Goal: Contribute content: Contribute content

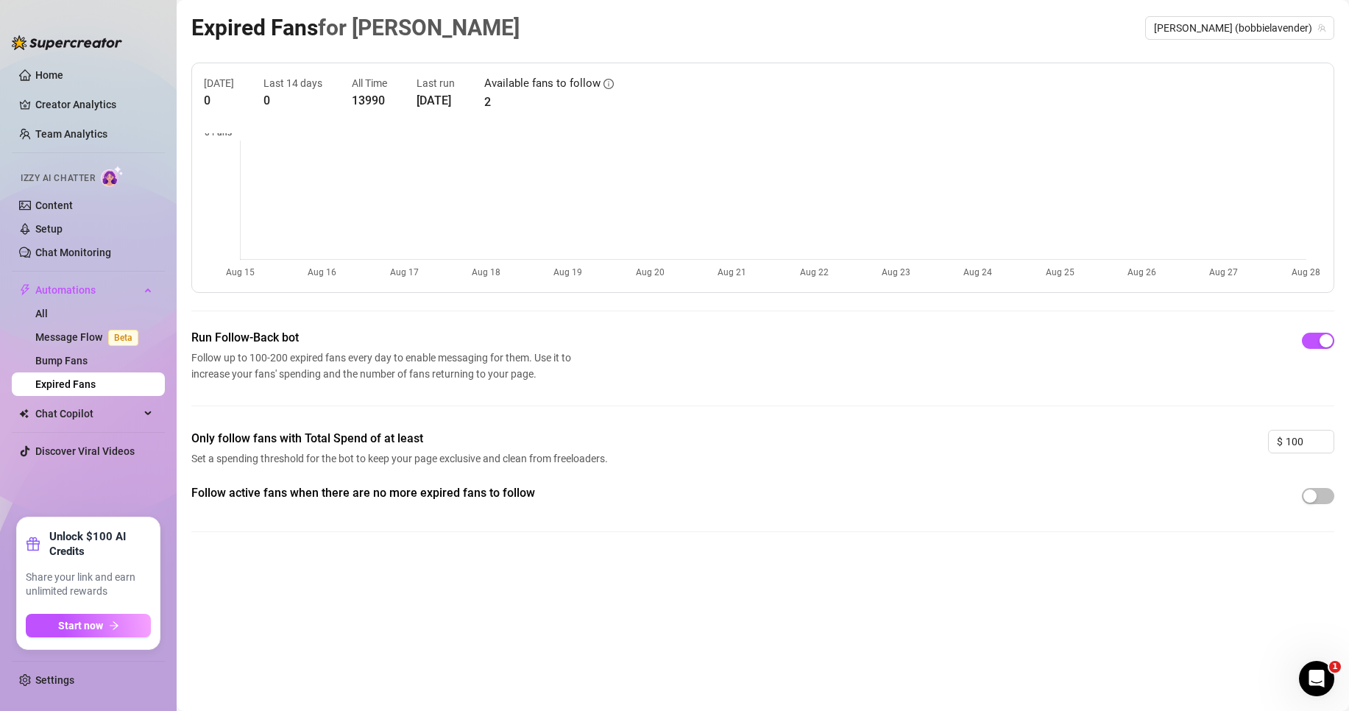
click at [46, 401] on ul "Home Creator Analytics Team Analytics Izzy AI Chatter Content Setup Chat Monito…" at bounding box center [88, 284] width 153 height 454
click at [49, 403] on span "Chat Copilot" at bounding box center [87, 414] width 105 height 24
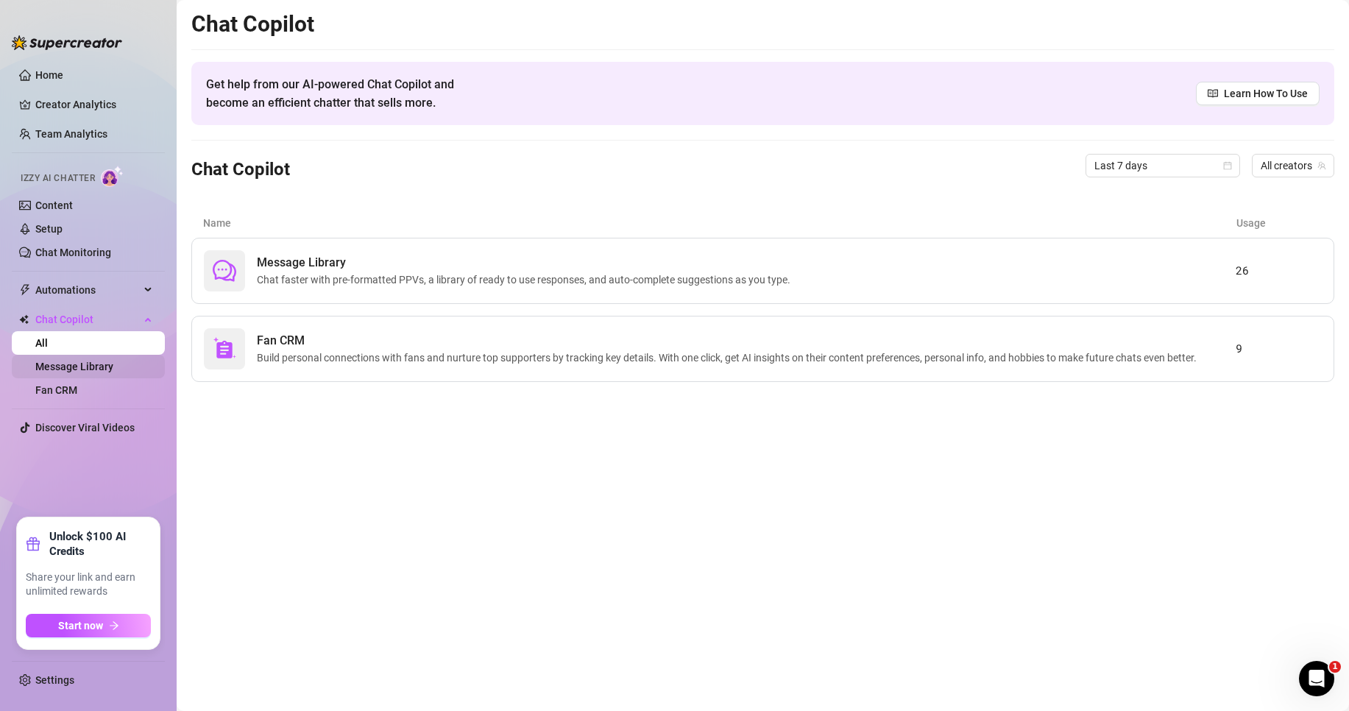
click at [94, 362] on link "Message Library" at bounding box center [74, 367] width 78 height 12
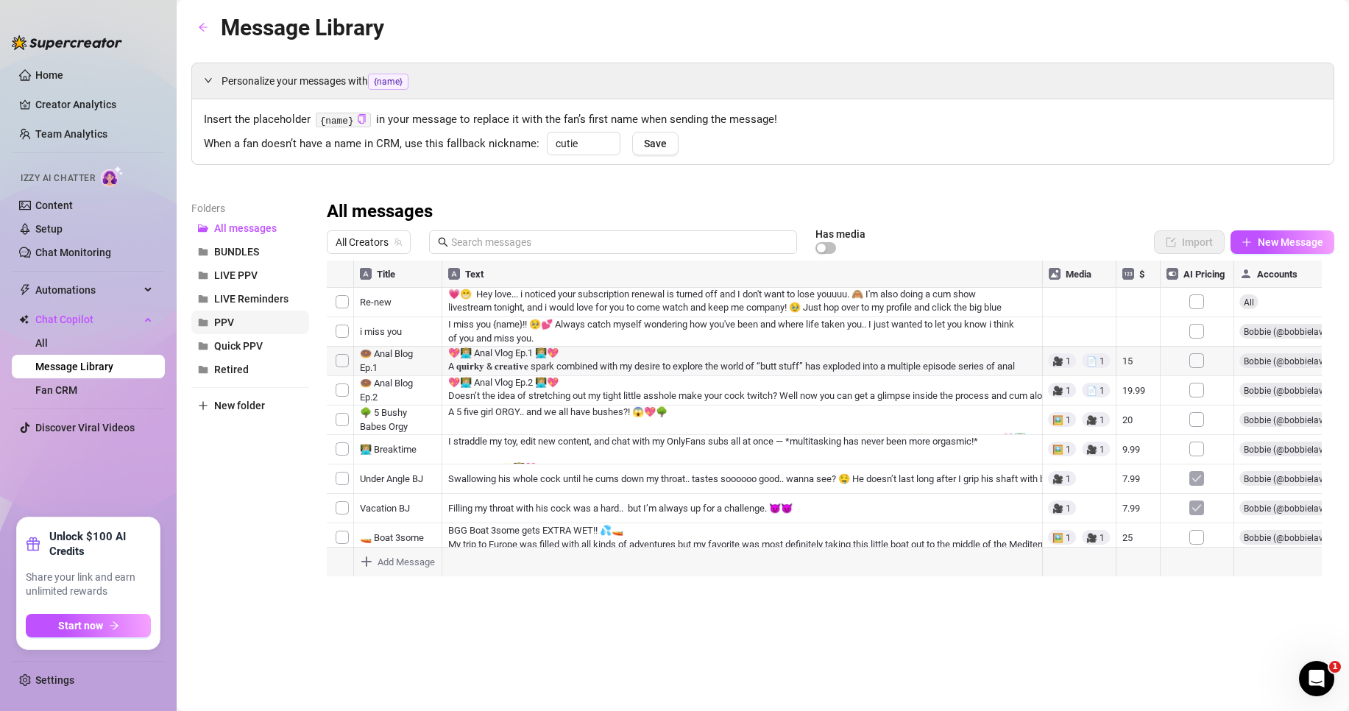
click at [255, 323] on button "PPV" at bounding box center [250, 323] width 118 height 24
click at [1257, 247] on button "New Message" at bounding box center [1283, 242] width 104 height 24
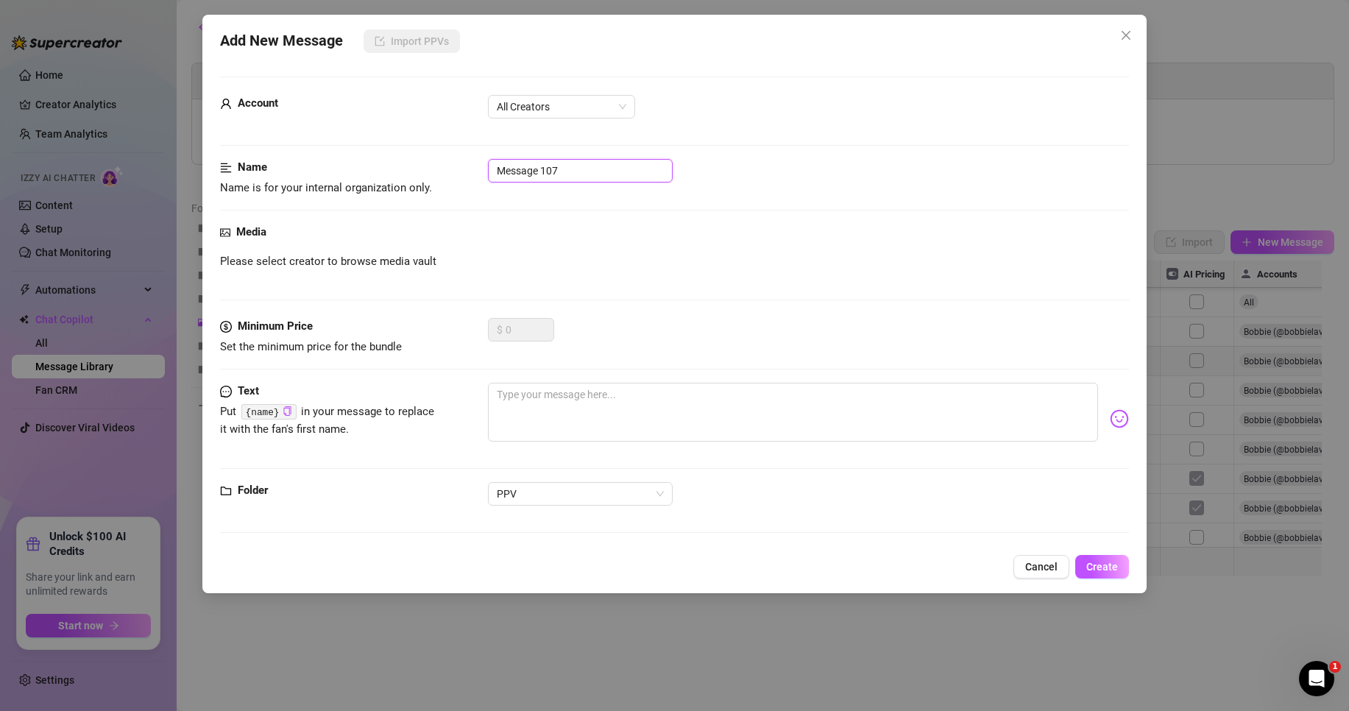
drag, startPoint x: 576, startPoint y: 173, endPoint x: 422, endPoint y: 150, distance: 156.3
click at [422, 150] on form "Account All Creators Name Name is for your internal organization only. Message …" at bounding box center [674, 312] width 909 height 470
click at [582, 173] on input "👁️" at bounding box center [580, 171] width 185 height 24
type input "👁️ intimate control JOI"
click at [601, 239] on div "Media" at bounding box center [674, 233] width 909 height 18
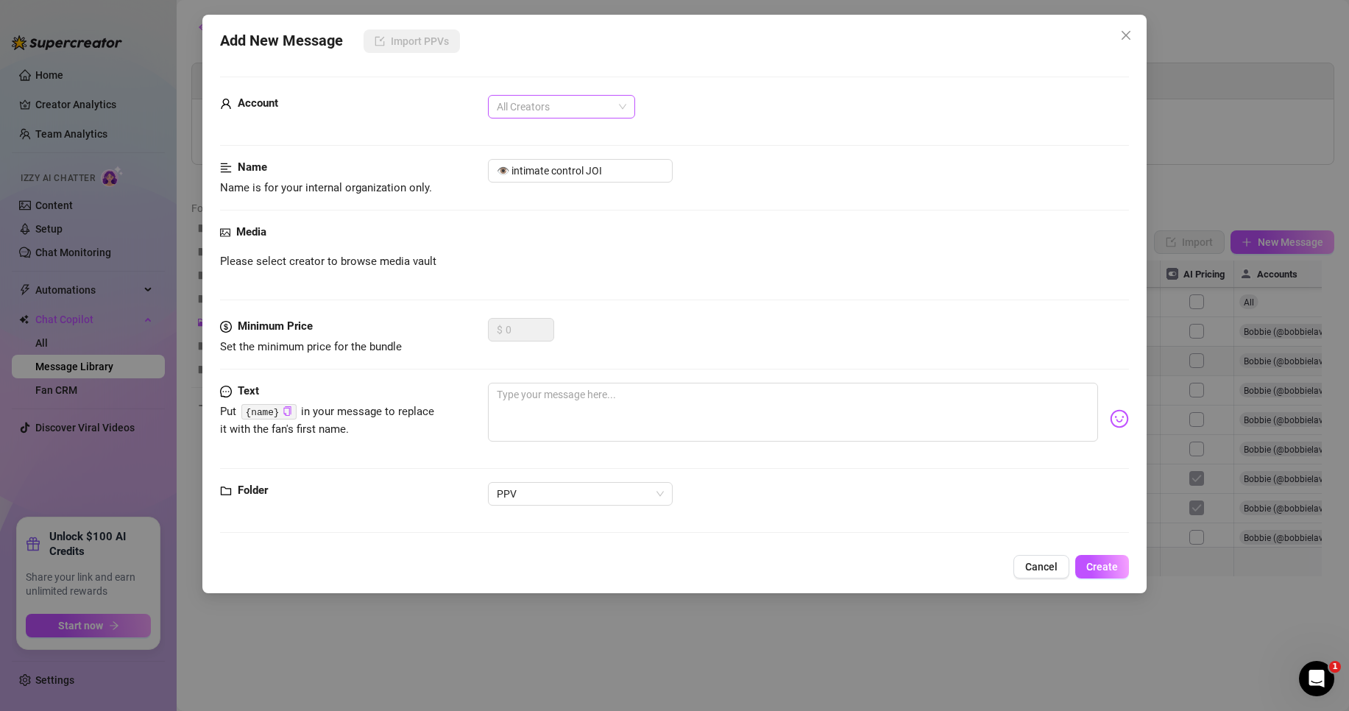
click at [603, 104] on span "All Creators" at bounding box center [562, 107] width 130 height 22
click at [593, 161] on div "[PERSON_NAME]‎ (@bobbielavender)" at bounding box center [562, 160] width 124 height 16
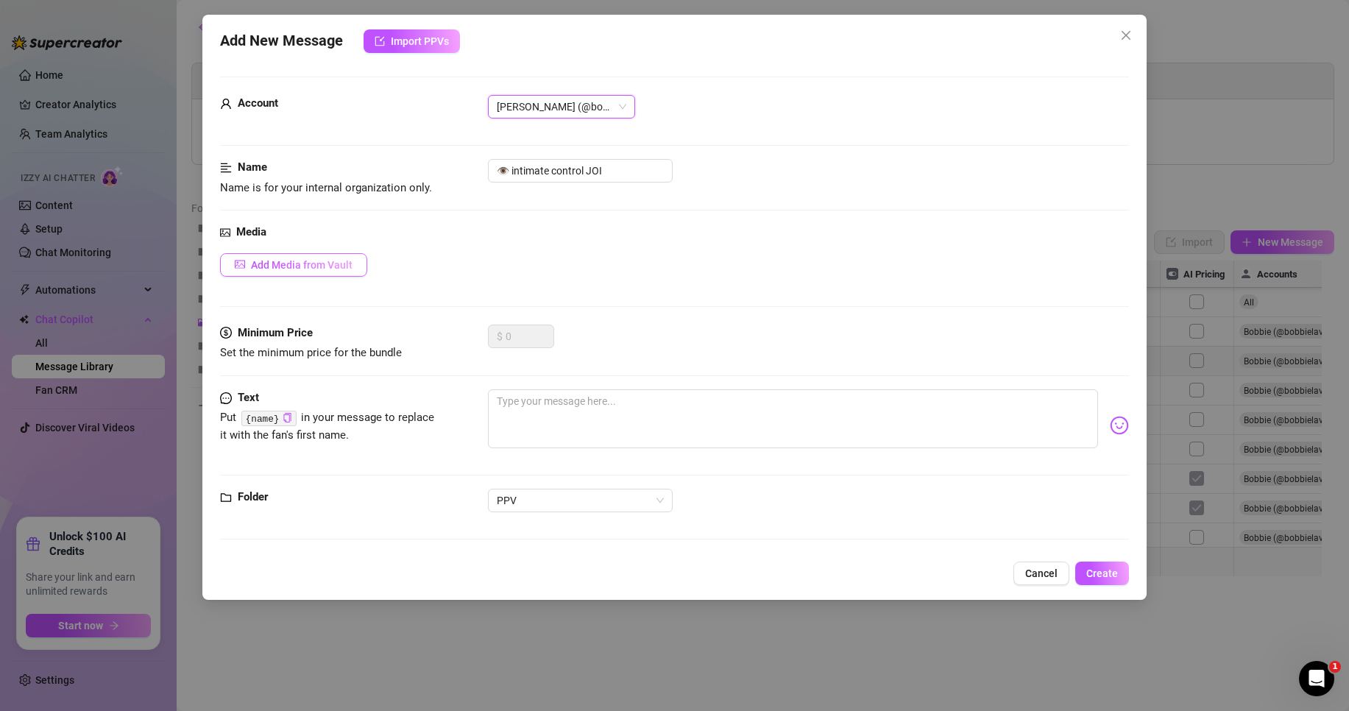
click at [350, 260] on span "Add Media from Vault" at bounding box center [302, 265] width 102 height 12
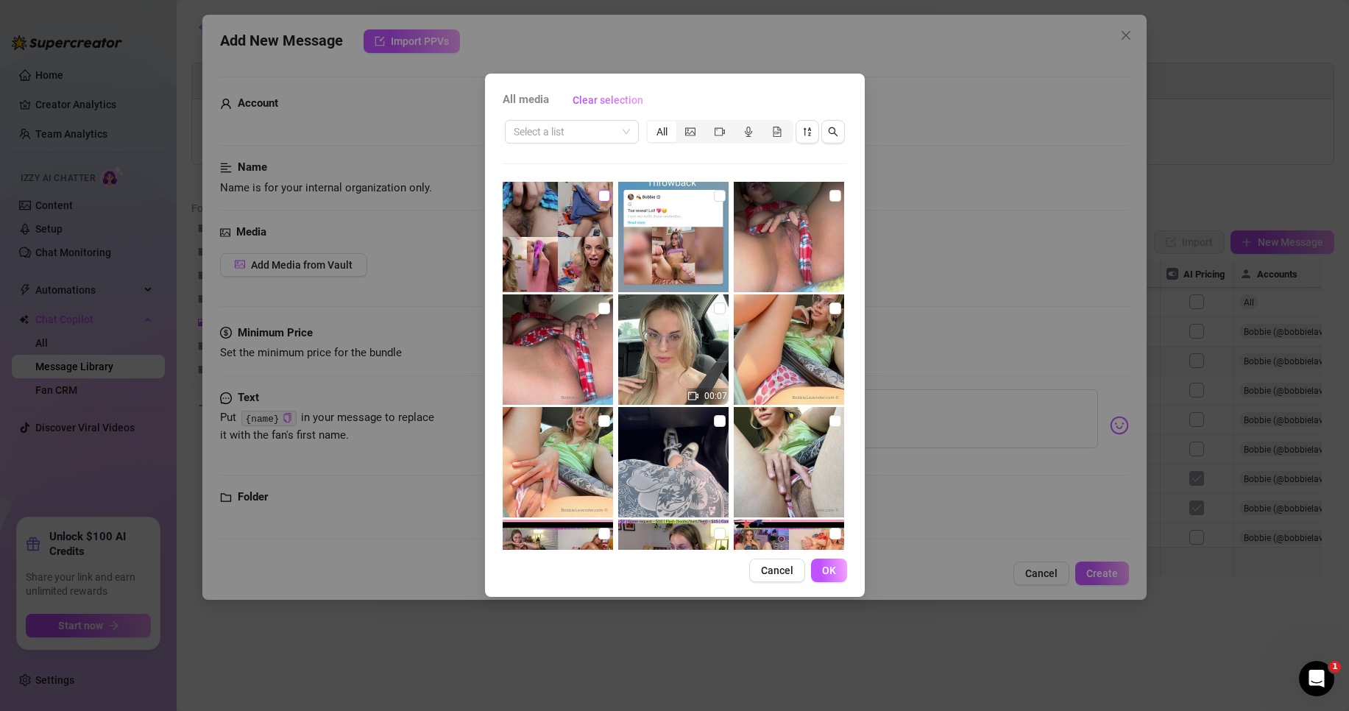
click at [599, 196] on input "checkbox" at bounding box center [605, 196] width 12 height 12
checkbox input "true"
click at [719, 135] on icon "video-camera" at bounding box center [720, 132] width 10 height 10
click at [709, 124] on input "segmented control" at bounding box center [709, 124] width 0 height 0
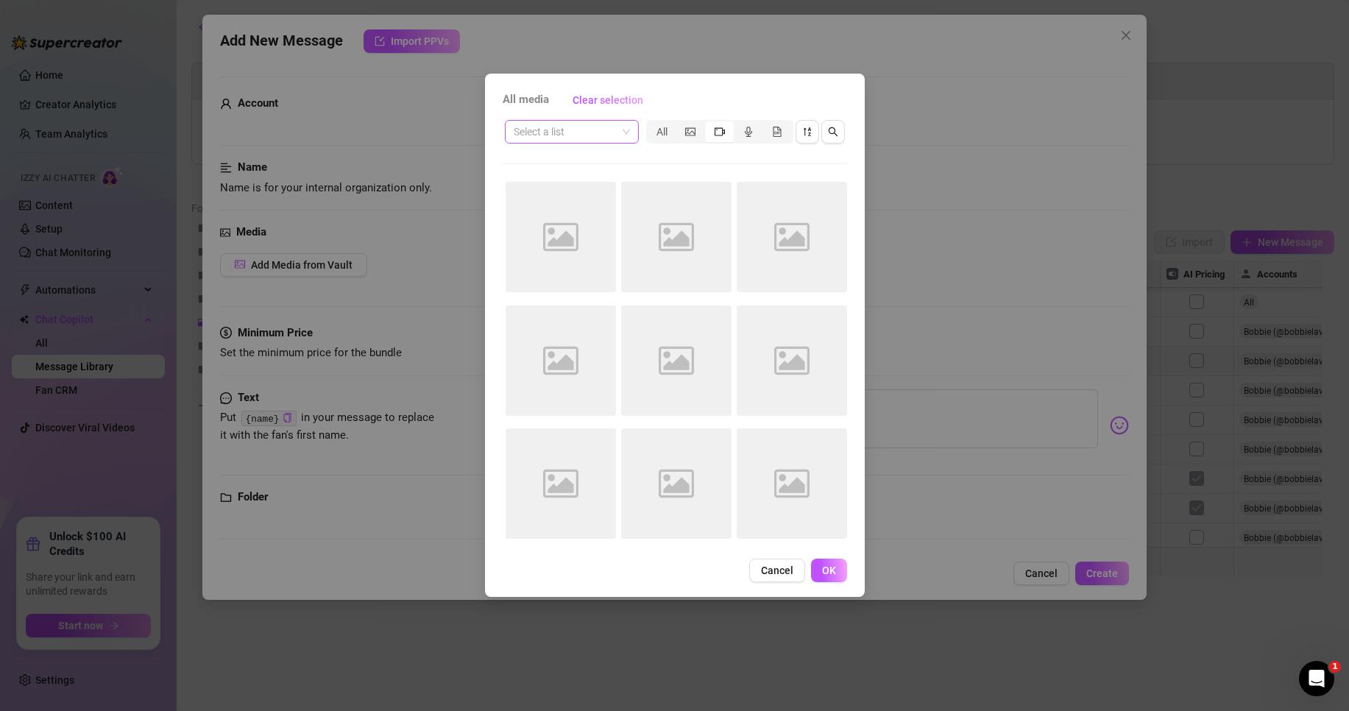
click at [601, 141] on input "search" at bounding box center [565, 132] width 103 height 22
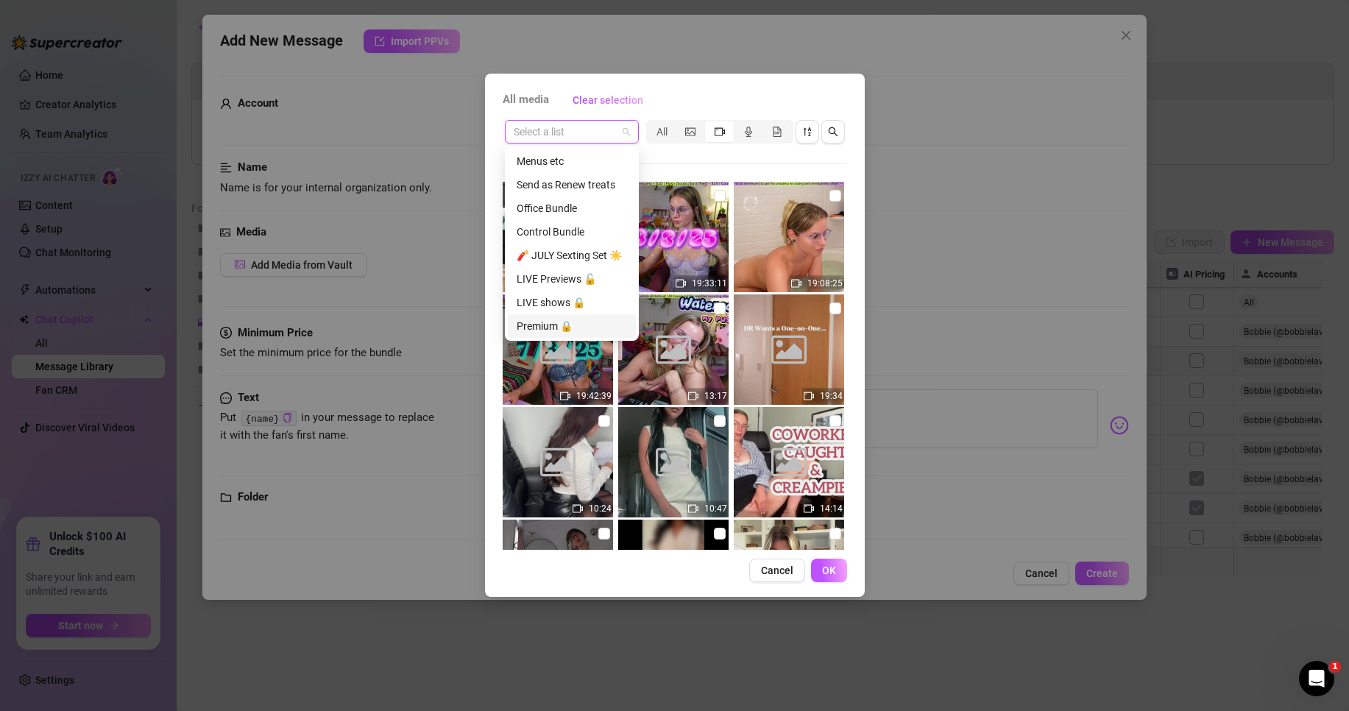
click at [561, 325] on div "Premium 🔒" at bounding box center [572, 326] width 110 height 16
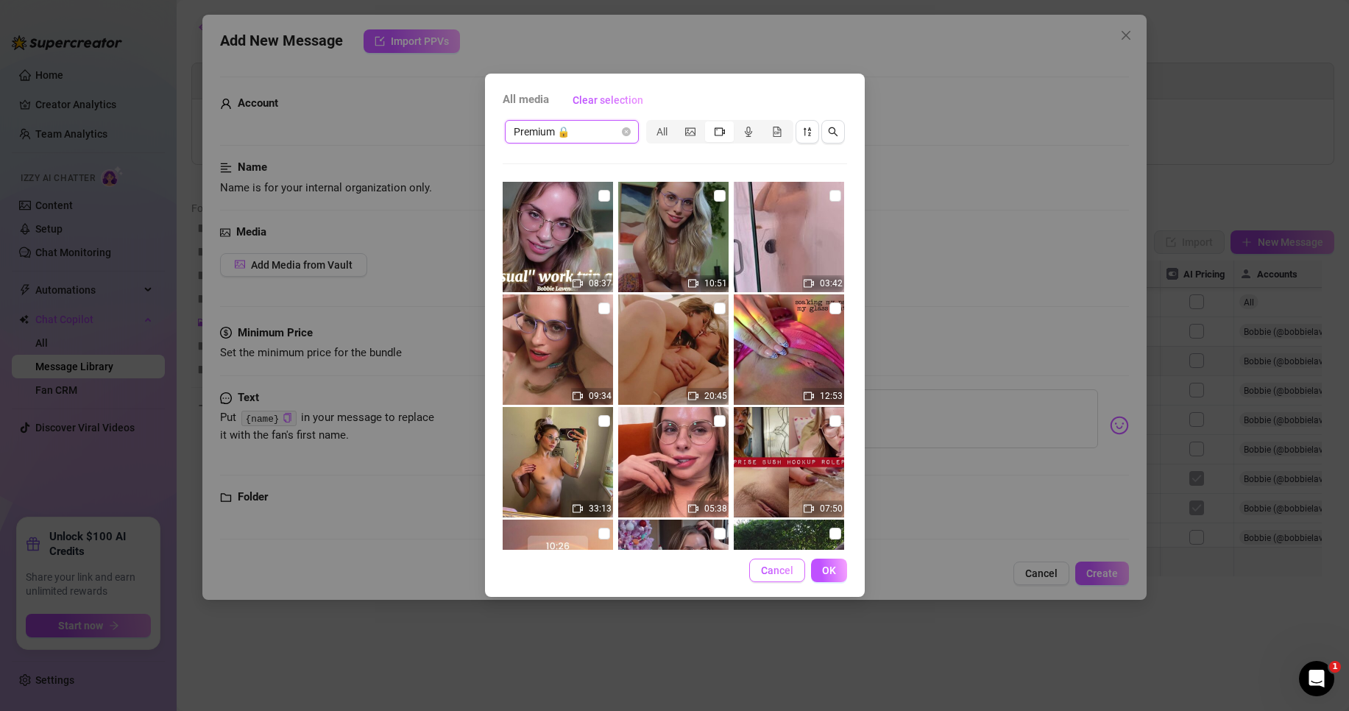
click at [788, 568] on span "Cancel" at bounding box center [777, 571] width 32 height 12
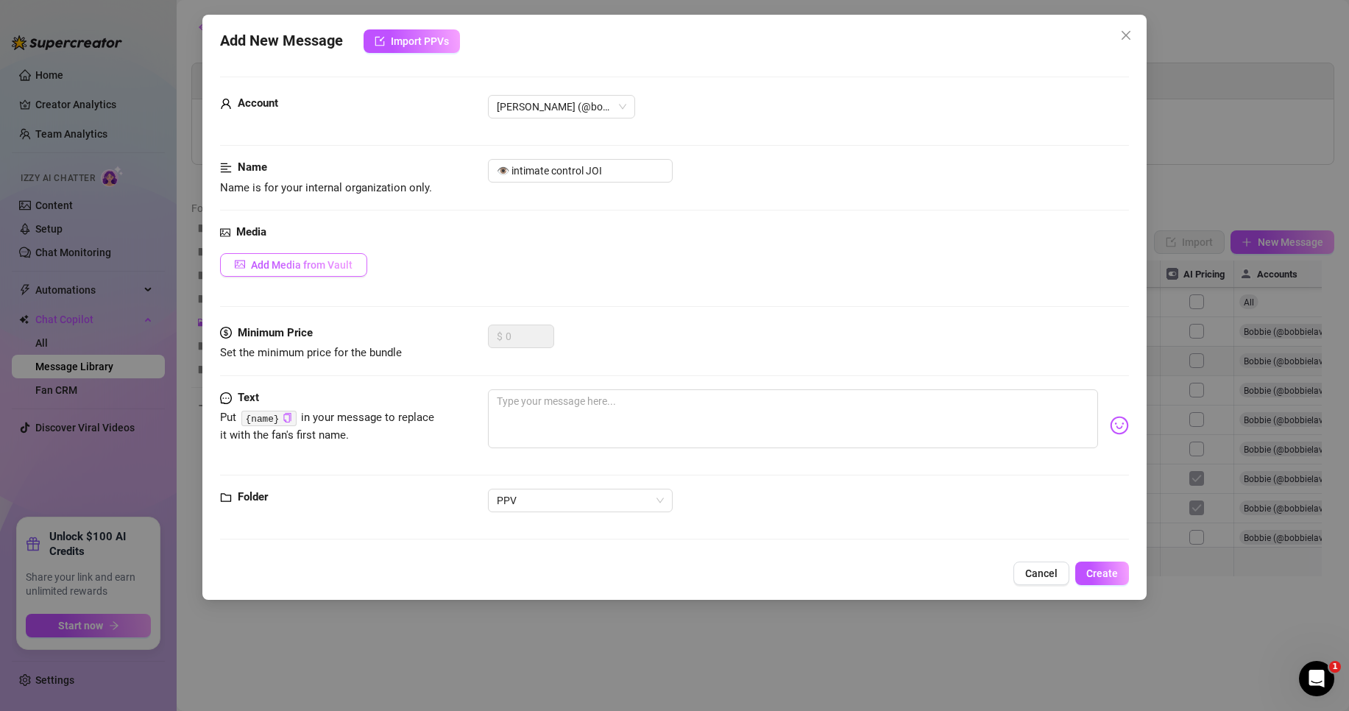
click at [359, 261] on button "Add Media from Vault" at bounding box center [293, 265] width 147 height 24
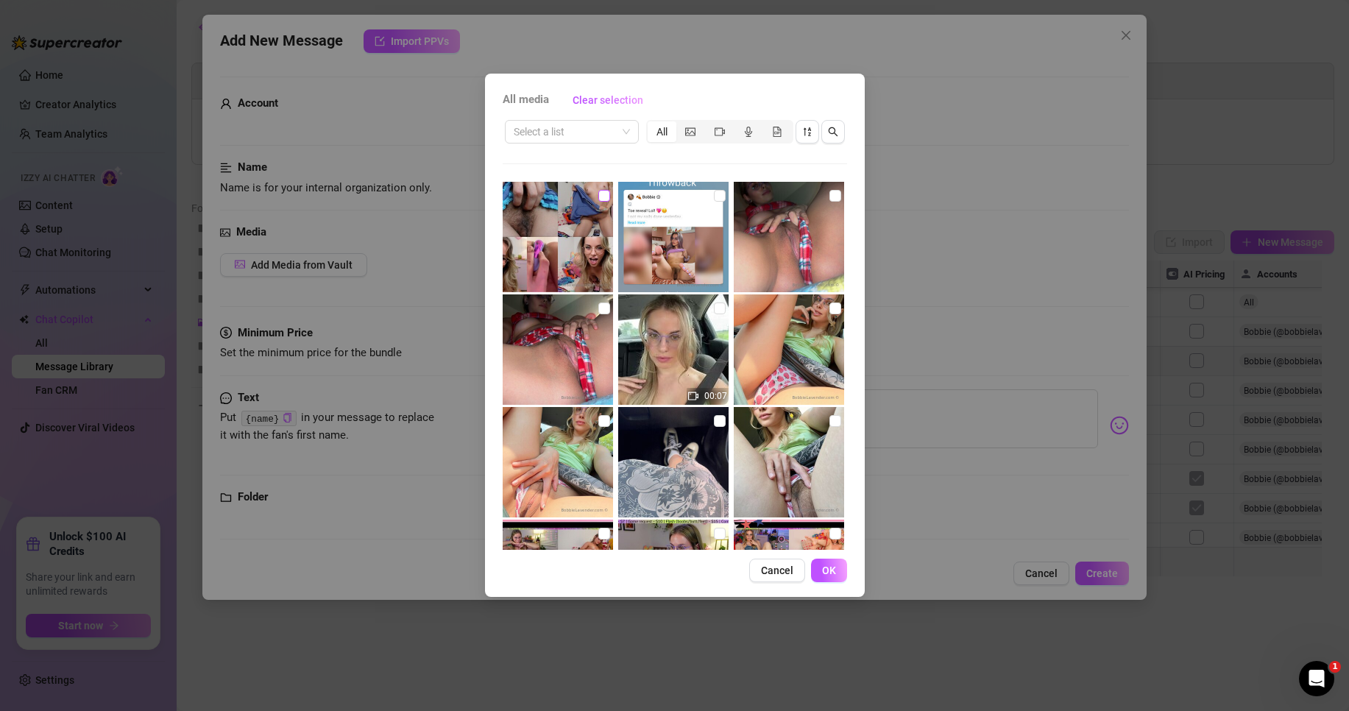
click at [603, 202] on label at bounding box center [605, 196] width 12 height 16
click at [603, 202] on input "checkbox" at bounding box center [605, 196] width 12 height 12
checkbox input "true"
click at [727, 131] on div "segmented control" at bounding box center [719, 131] width 29 height 21
click at [709, 124] on input "segmented control" at bounding box center [709, 124] width 0 height 0
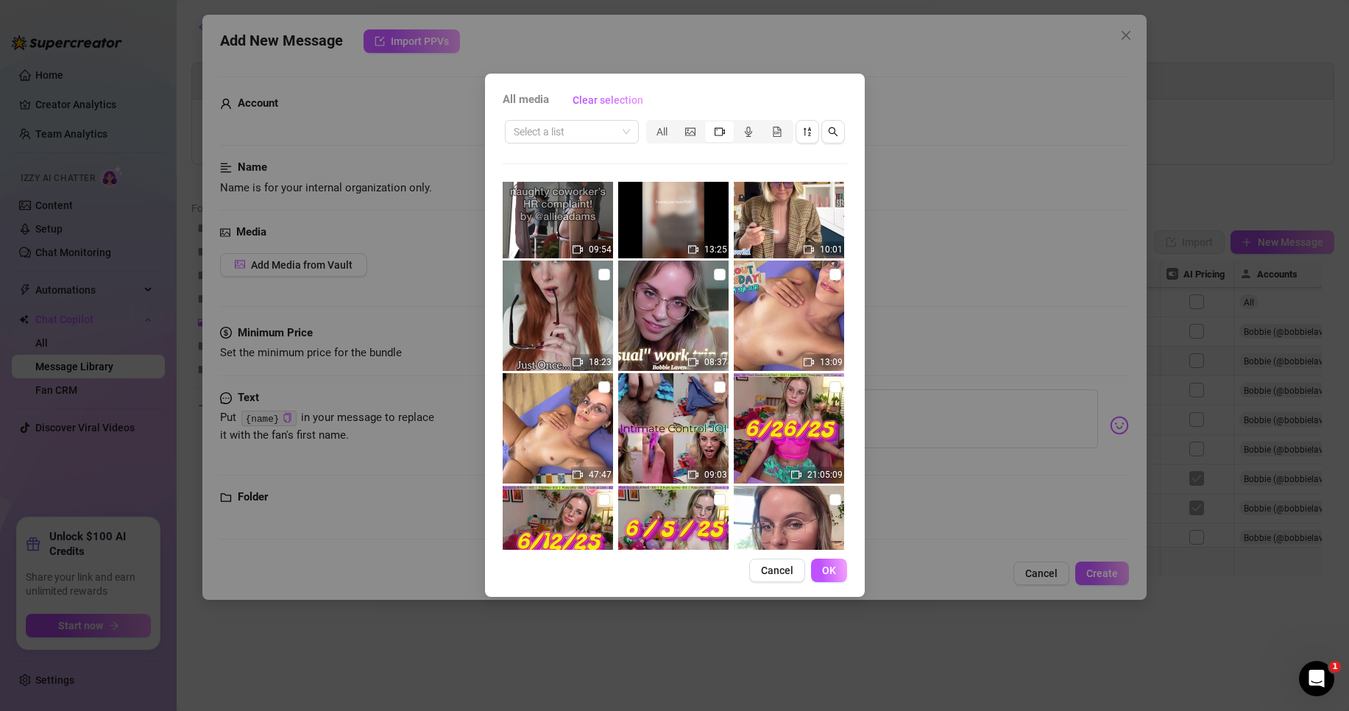
scroll to position [392, 0]
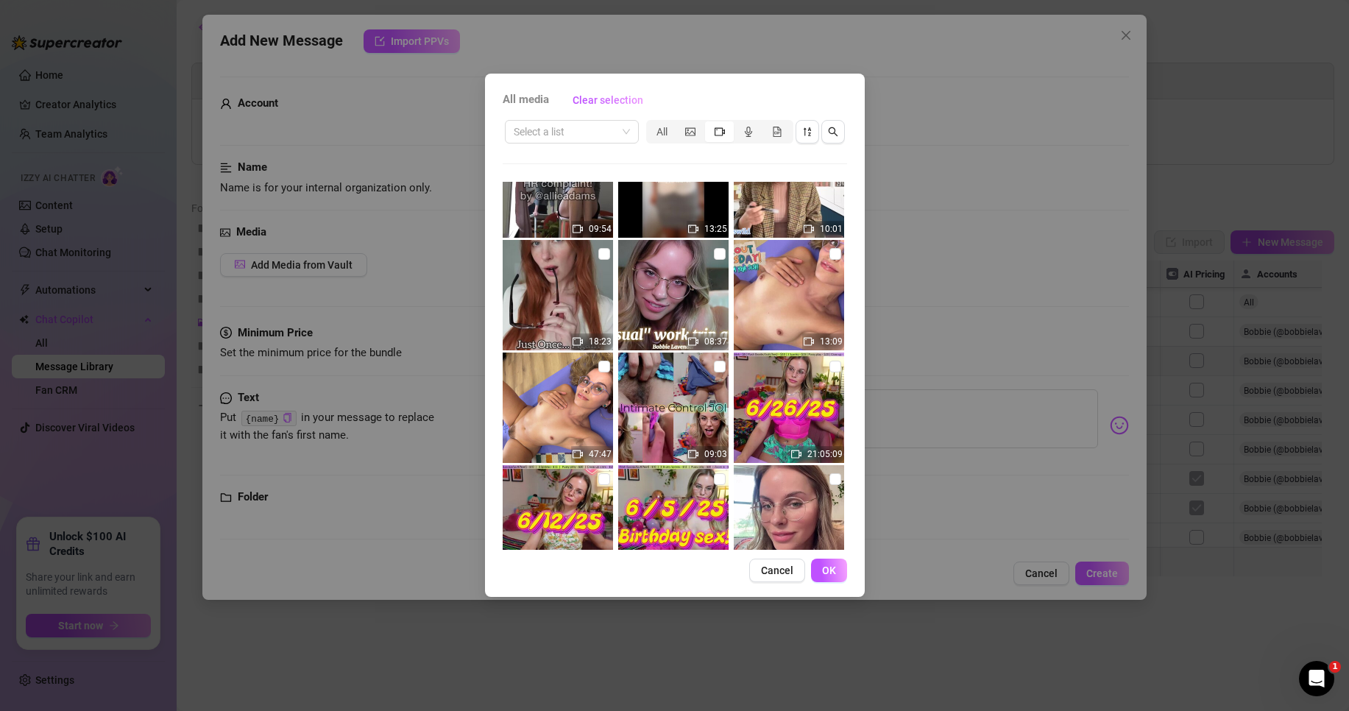
click at [721, 368] on img at bounding box center [673, 408] width 110 height 110
click at [717, 367] on input "checkbox" at bounding box center [720, 367] width 12 height 12
checkbox input "true"
click at [829, 569] on span "OK" at bounding box center [829, 571] width 14 height 12
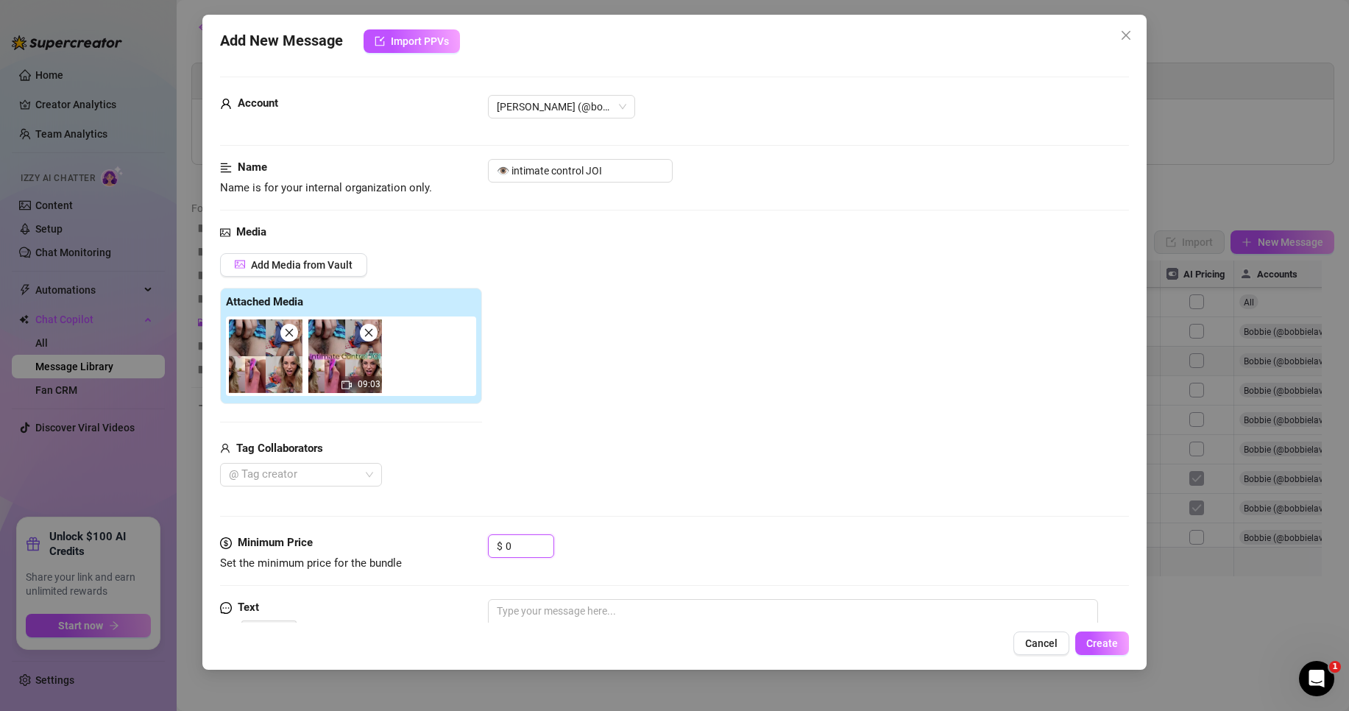
drag, startPoint x: 515, startPoint y: 547, endPoint x: 445, endPoint y: 545, distance: 70.7
click at [445, 545] on div "Minimum Price Set the minimum price for the bundle $ 0" at bounding box center [674, 553] width 909 height 38
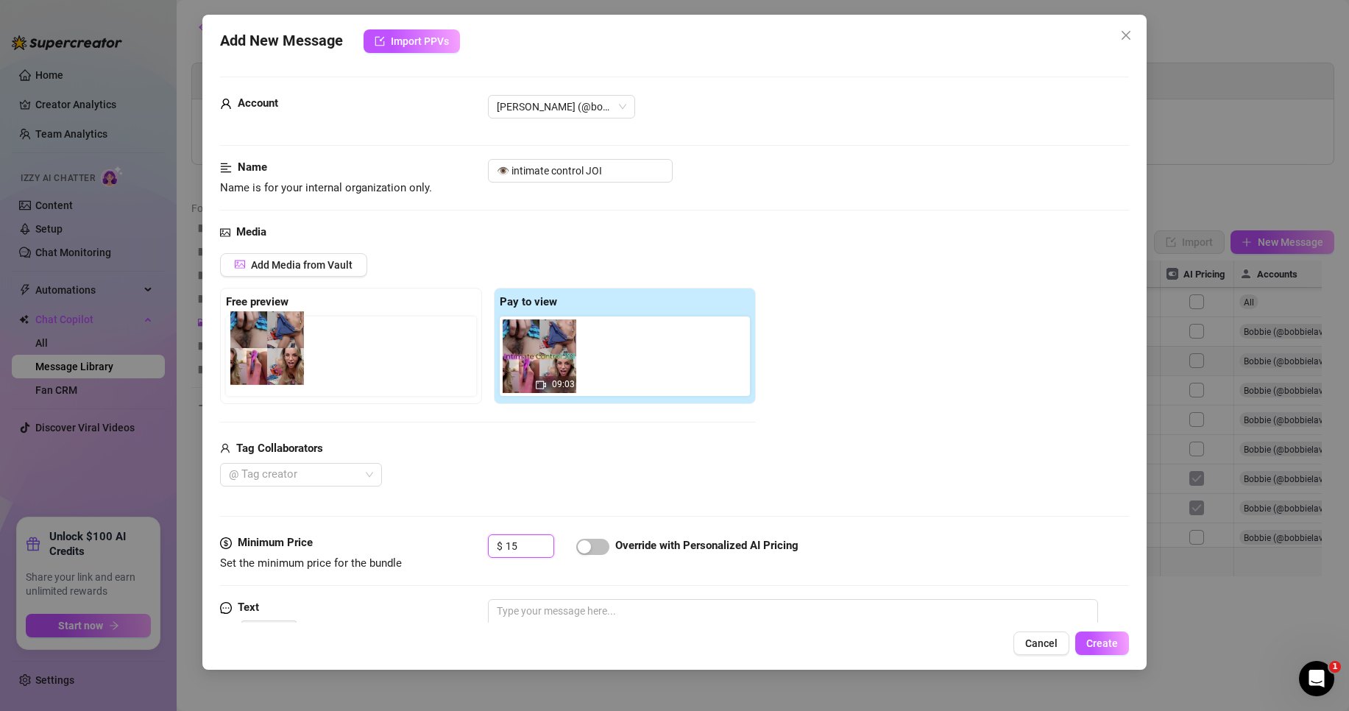
drag, startPoint x: 569, startPoint y: 379, endPoint x: 284, endPoint y: 371, distance: 285.0
click at [284, 371] on div "Free preview Pay to view 09:03" at bounding box center [488, 346] width 536 height 116
type input "15"
click at [872, 306] on div "Add Media from Vault Free preview Pay to view 09:03 Tag Collaborators @ Tag cre…" at bounding box center [674, 370] width 909 height 234
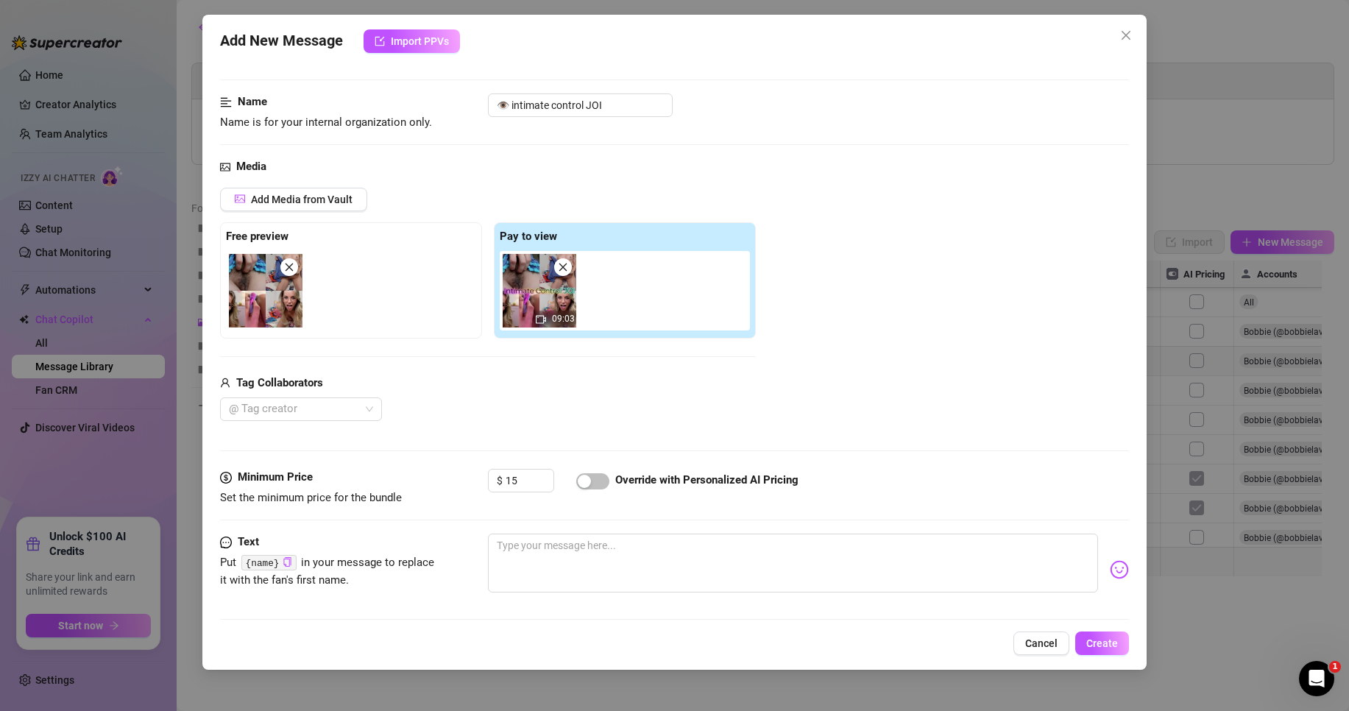
scroll to position [98, 0]
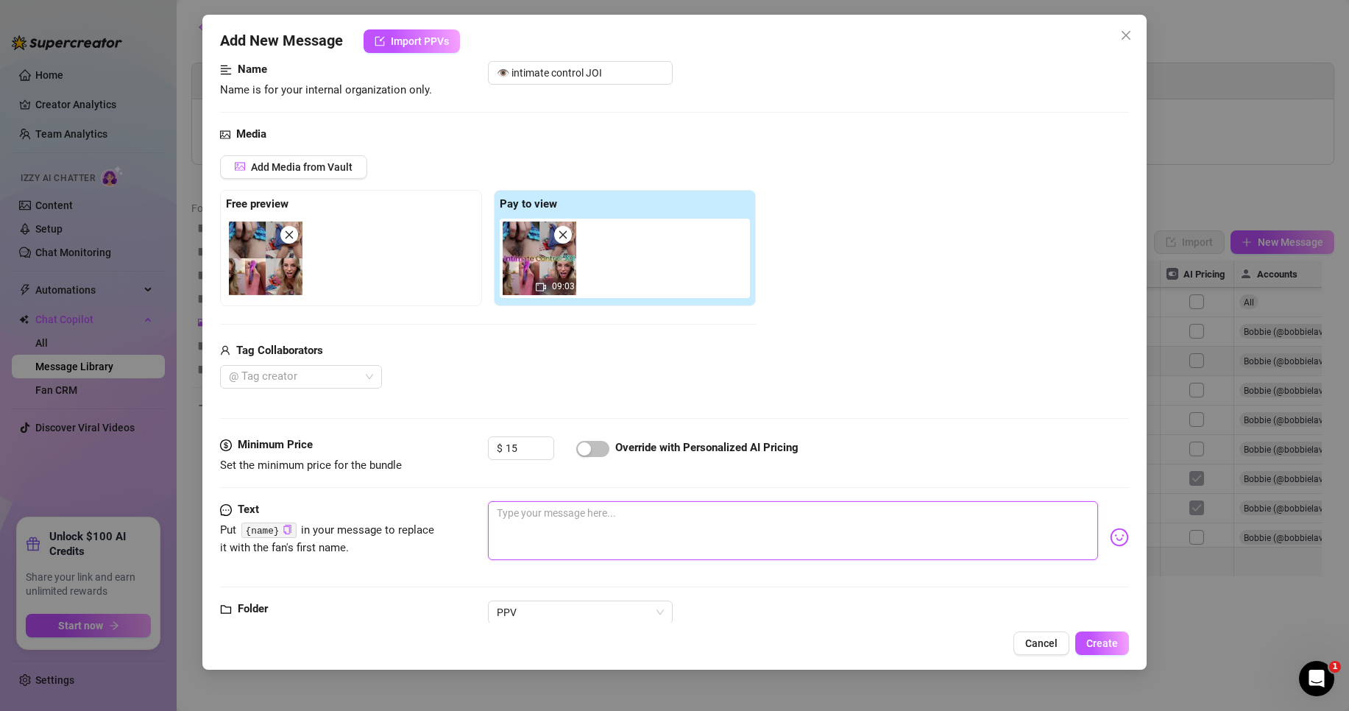
click at [586, 525] on textarea at bounding box center [793, 530] width 610 height 59
click at [577, 530] on textarea at bounding box center [793, 530] width 610 height 59
click at [516, 71] on input "👁️ intimate control JOI" at bounding box center [580, 73] width 185 height 24
type input "👁️ Intimate control JOI"
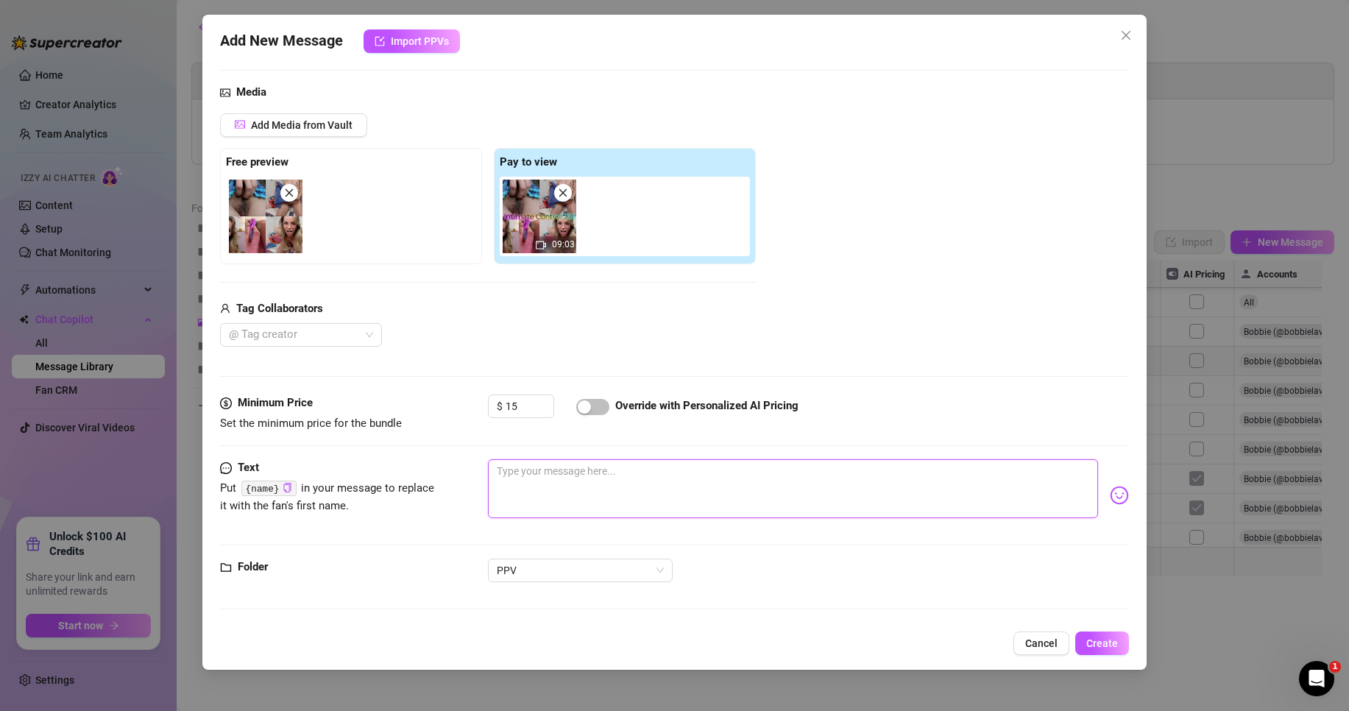
click at [560, 493] on textarea at bounding box center [793, 488] width 610 height 59
click at [573, 479] on textarea at bounding box center [793, 488] width 610 height 59
click at [596, 468] on textarea at bounding box center [793, 488] width 610 height 59
paste textarea "Your girlfriend gets a fun idea, and you’re the beneficiary. [PERSON_NAME], dom…"
type textarea "Your girlfriend gets a fun idea, and you’re the beneficiary. [PERSON_NAME], dom…"
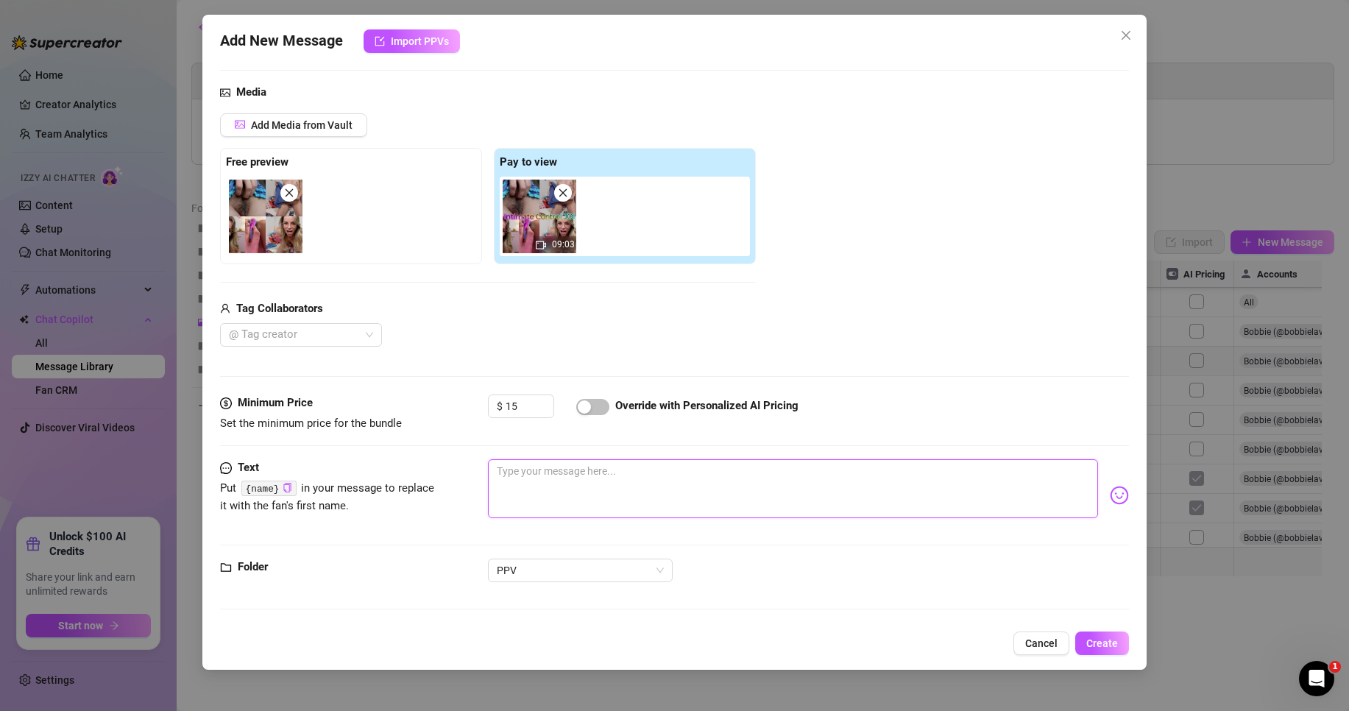
type textarea "Your girlfriend gets a fun idea, and you’re the beneficiary. [PERSON_NAME], dom…"
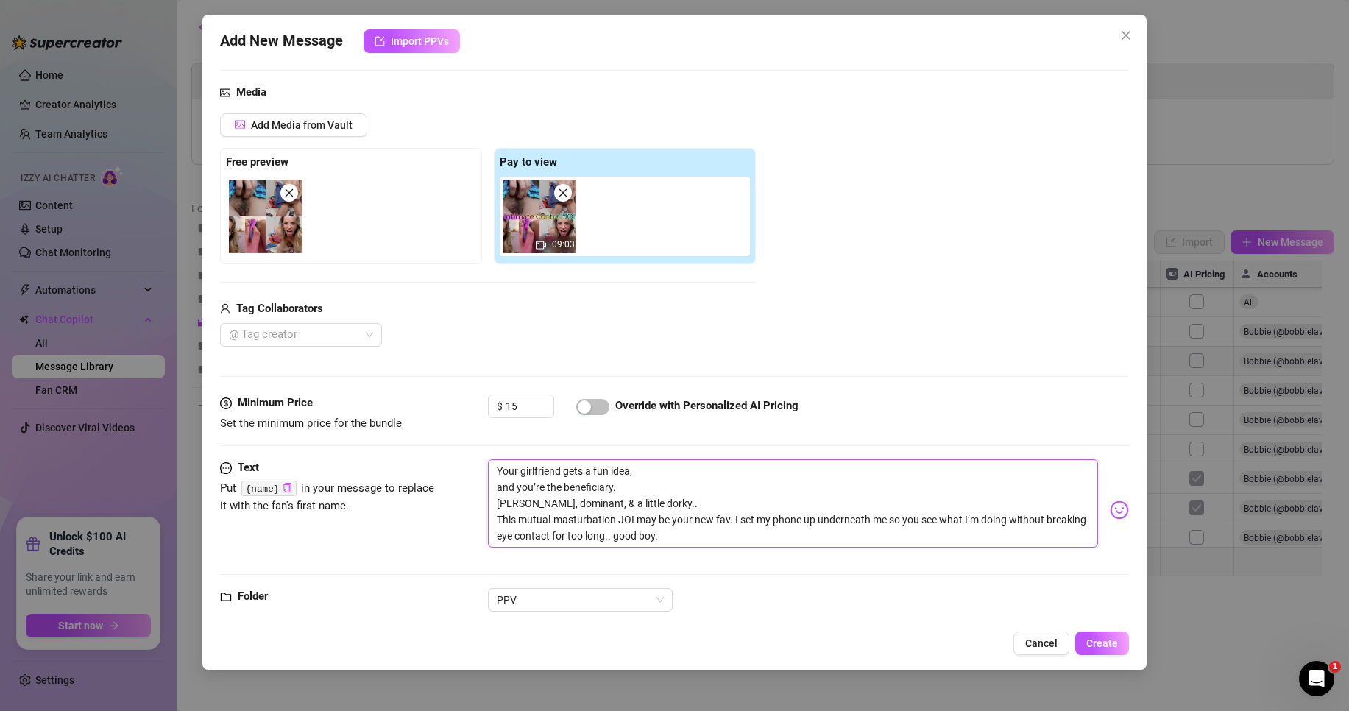
scroll to position [0, 0]
click at [498, 486] on textarea "Your girlfriend gets a fun idea, and you’re the beneficiary. [PERSON_NAME], dom…" at bounding box center [793, 503] width 610 height 88
type textarea "Your girlfriend gets a fun idea,and you’re the beneficiary. [PERSON_NAME], domi…"
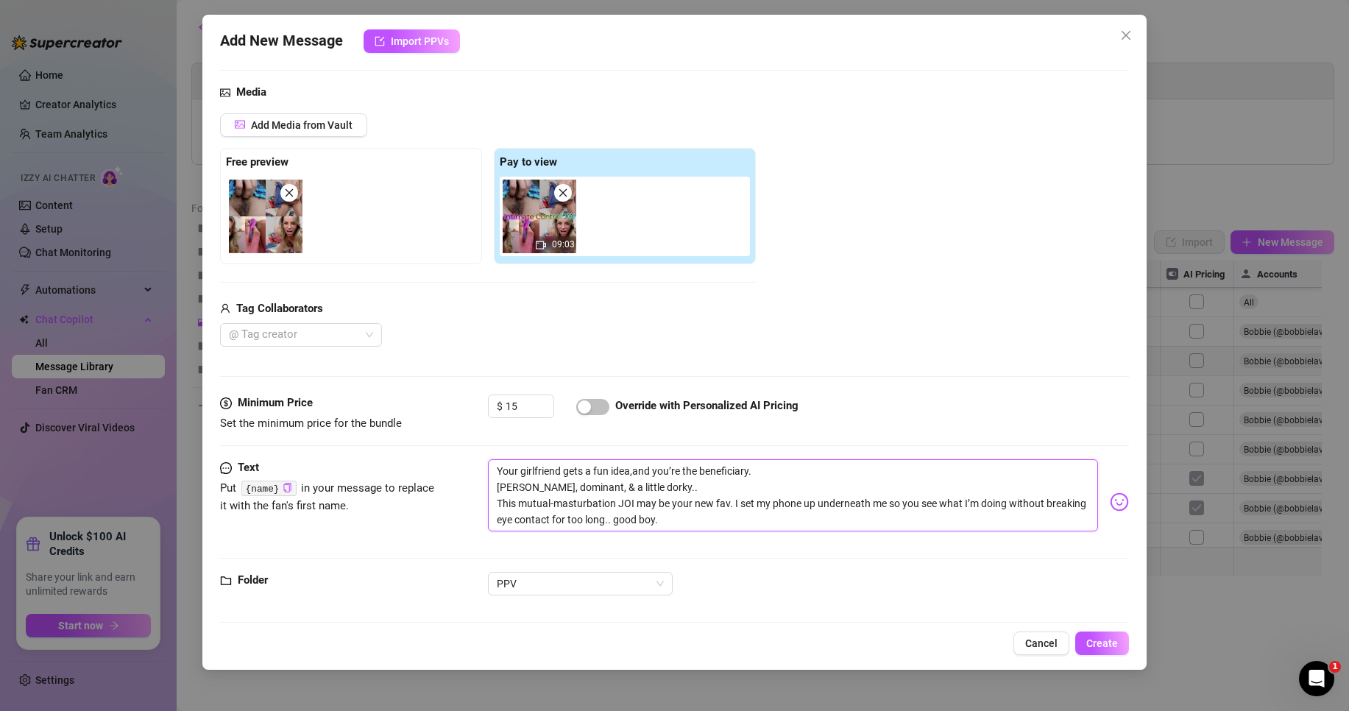
type textarea "Your girlfriend gets a fun idea, and you’re the beneficiary. [PERSON_NAME], dom…"
click at [668, 487] on textarea "Your girlfriend gets a fun idea, and you’re the beneficiary. [PERSON_NAME], dom…" at bounding box center [793, 495] width 610 height 72
type textarea "Your girlfriend gets a fun idea, and you’re the beneficiary. [PERSON_NAME], dom…"
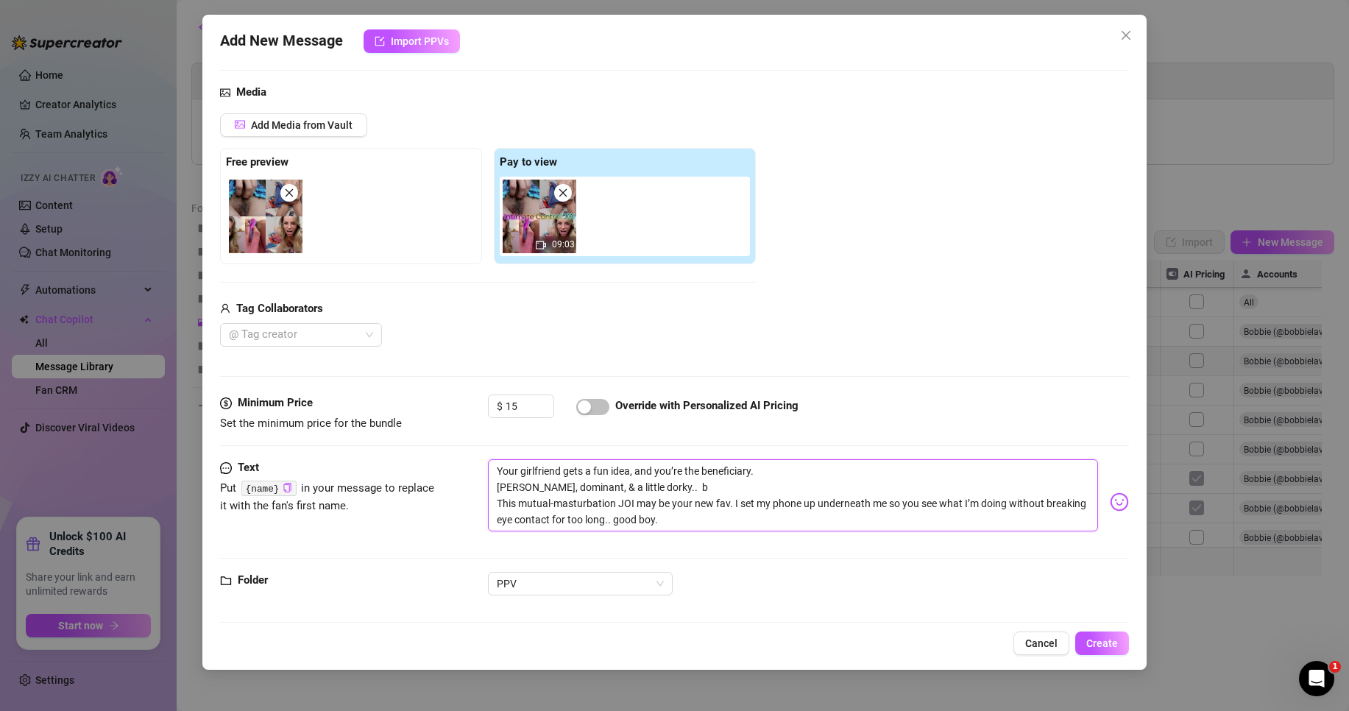
type textarea "Your girlfriend gets a fun idea, and you’re the beneficiary. [PERSON_NAME], dom…"
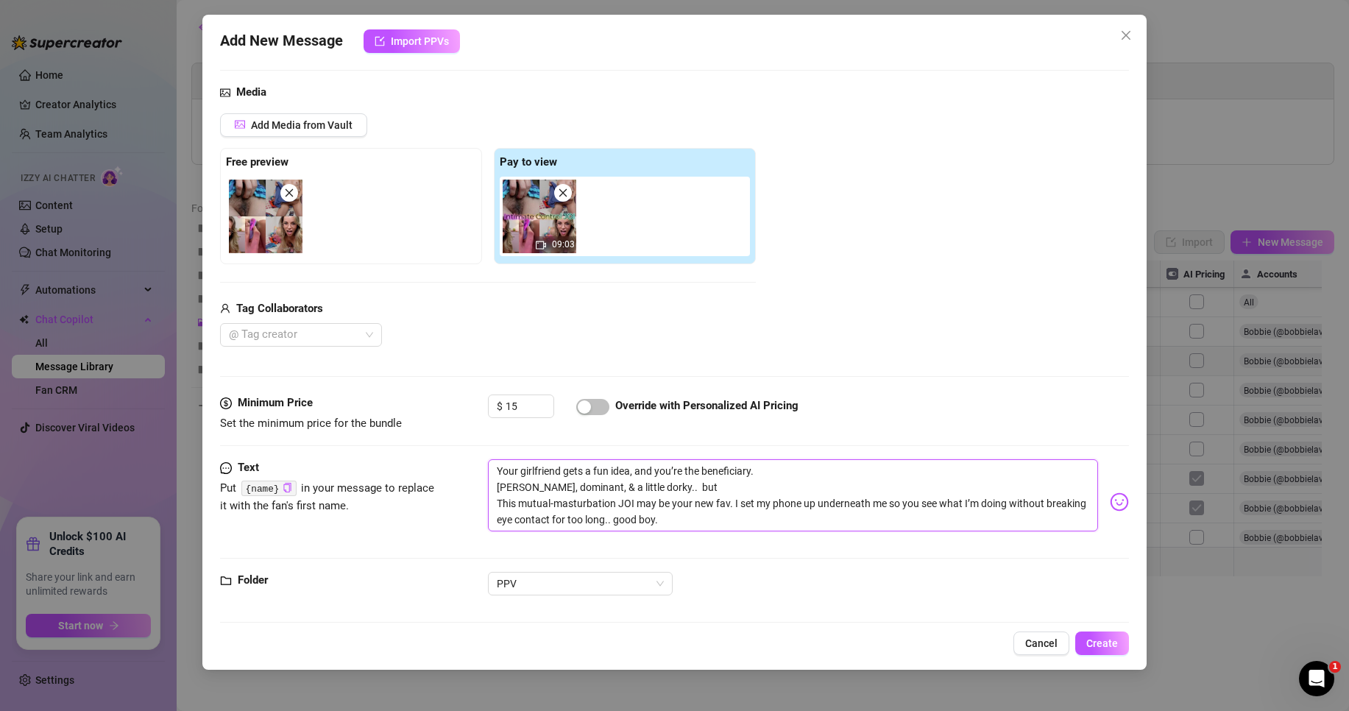
type textarea "Your girlfriend gets a fun idea, and you’re the beneficiary. [PERSON_NAME], dom…"
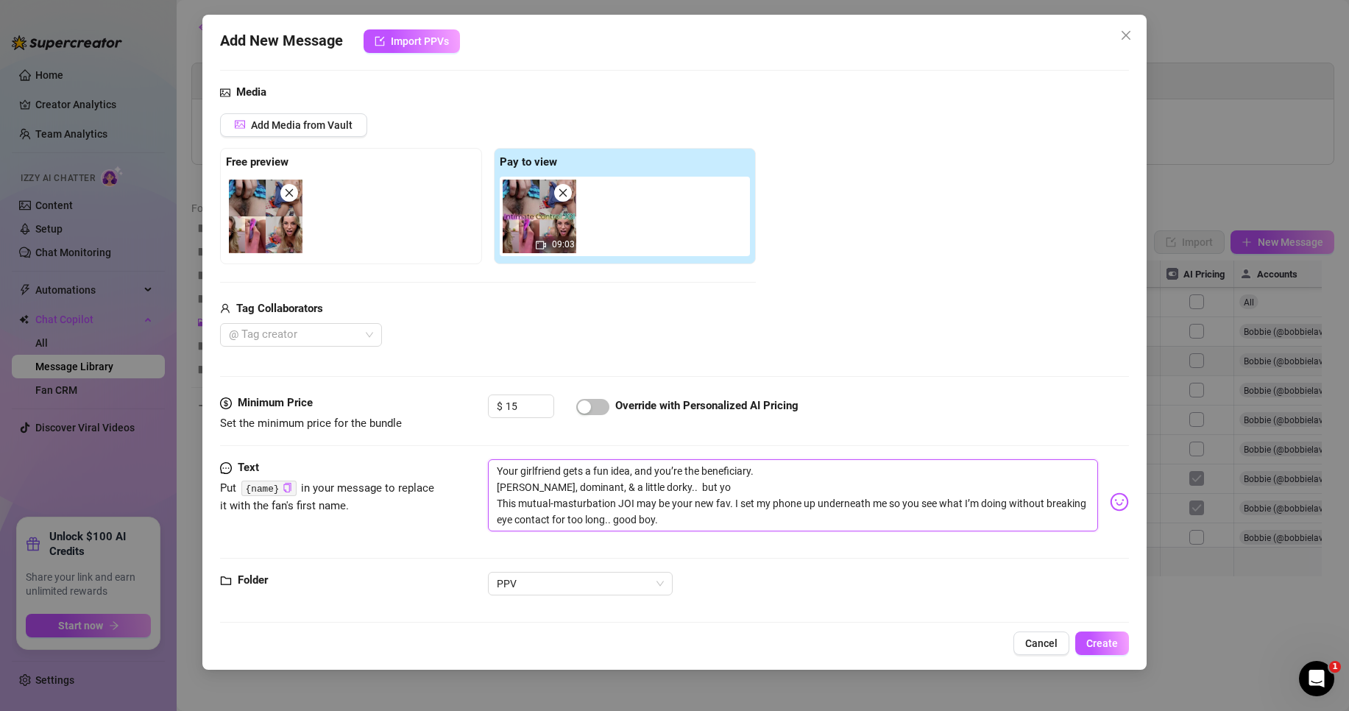
type textarea "Your girlfriend gets a fun idea, and you’re the beneficiary. [PERSON_NAME], dom…"
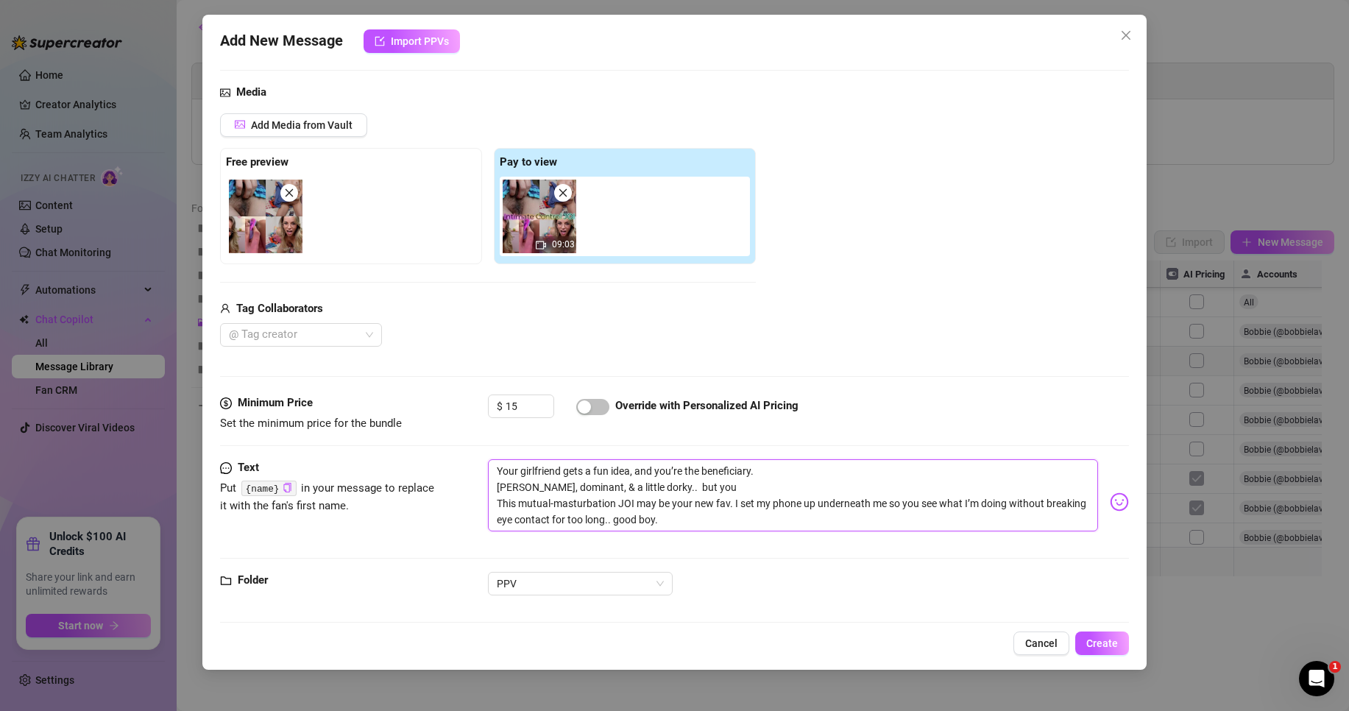
type textarea "Your girlfriend gets a fun idea, and you’re the beneficiary. [PERSON_NAME], dom…"
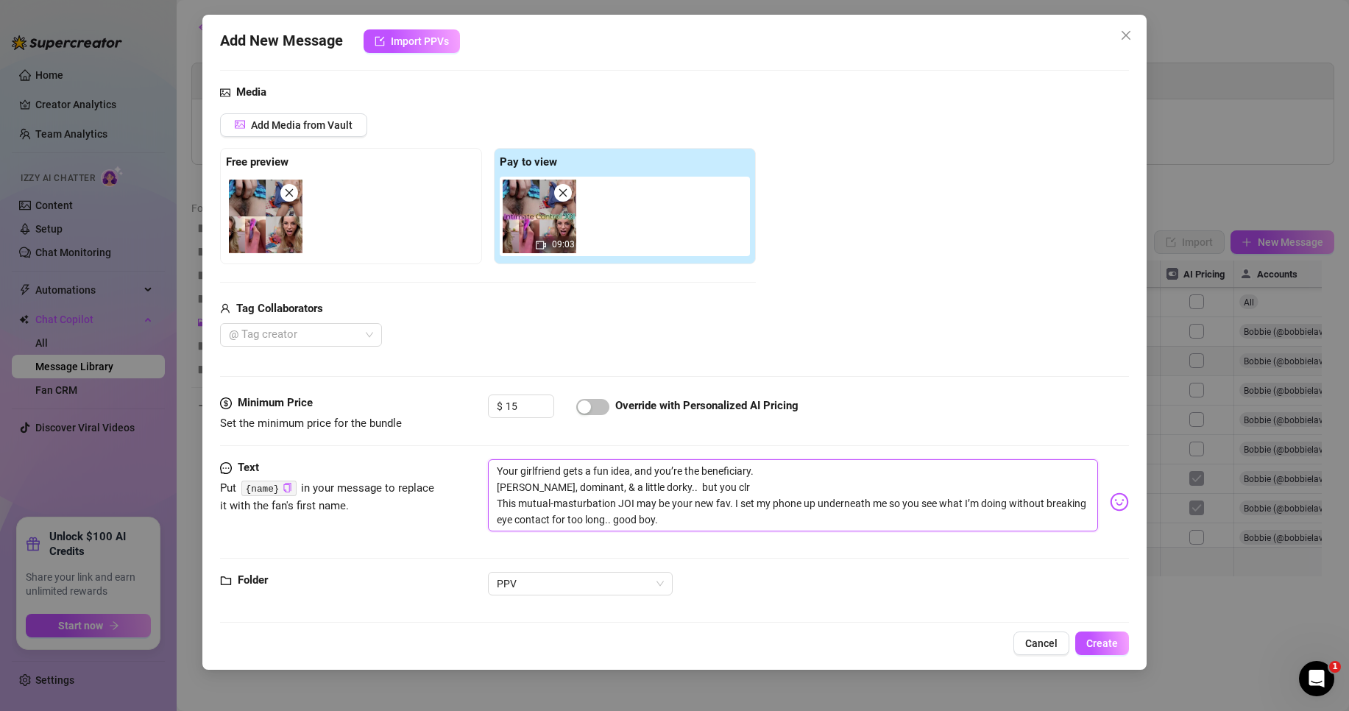
type textarea "Your girlfriend gets a fun idea, and you’re the beneficiary. [PERSON_NAME], dom…"
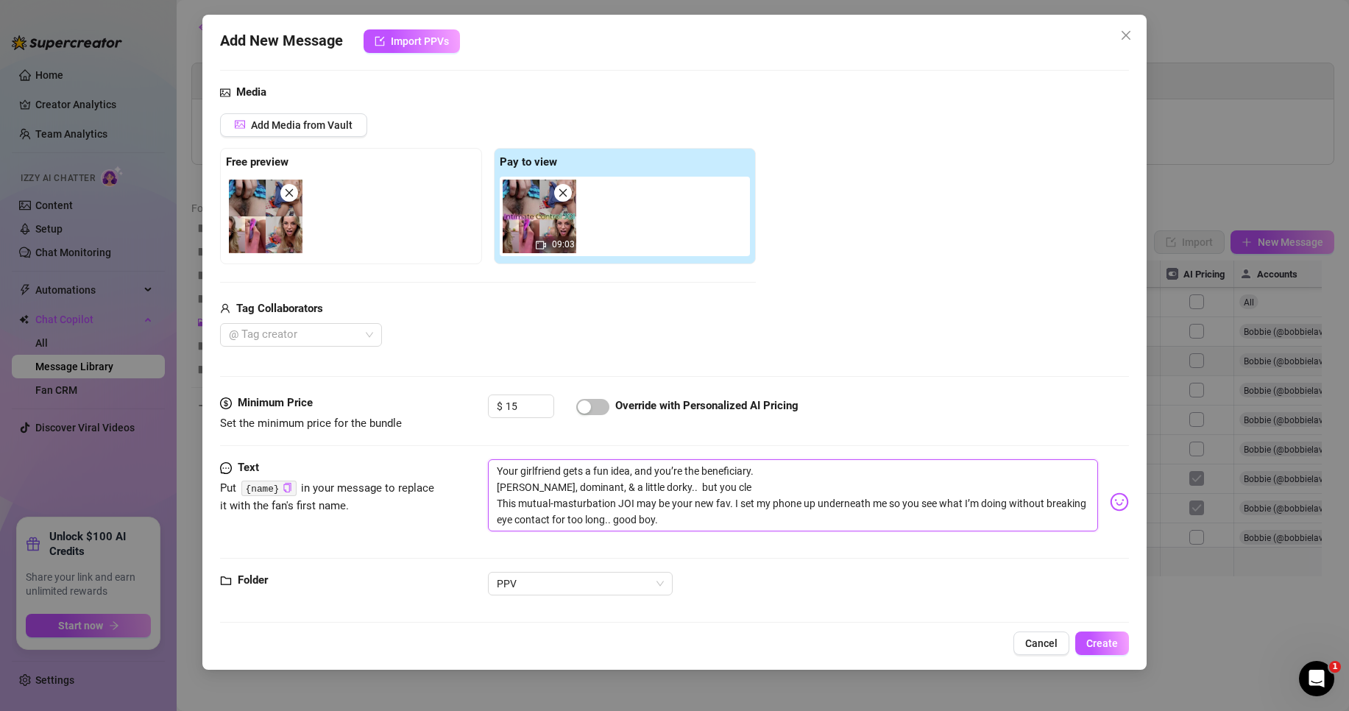
type textarea "Your girlfriend gets a fun idea, and you’re the beneficiary. [PERSON_NAME], dom…"
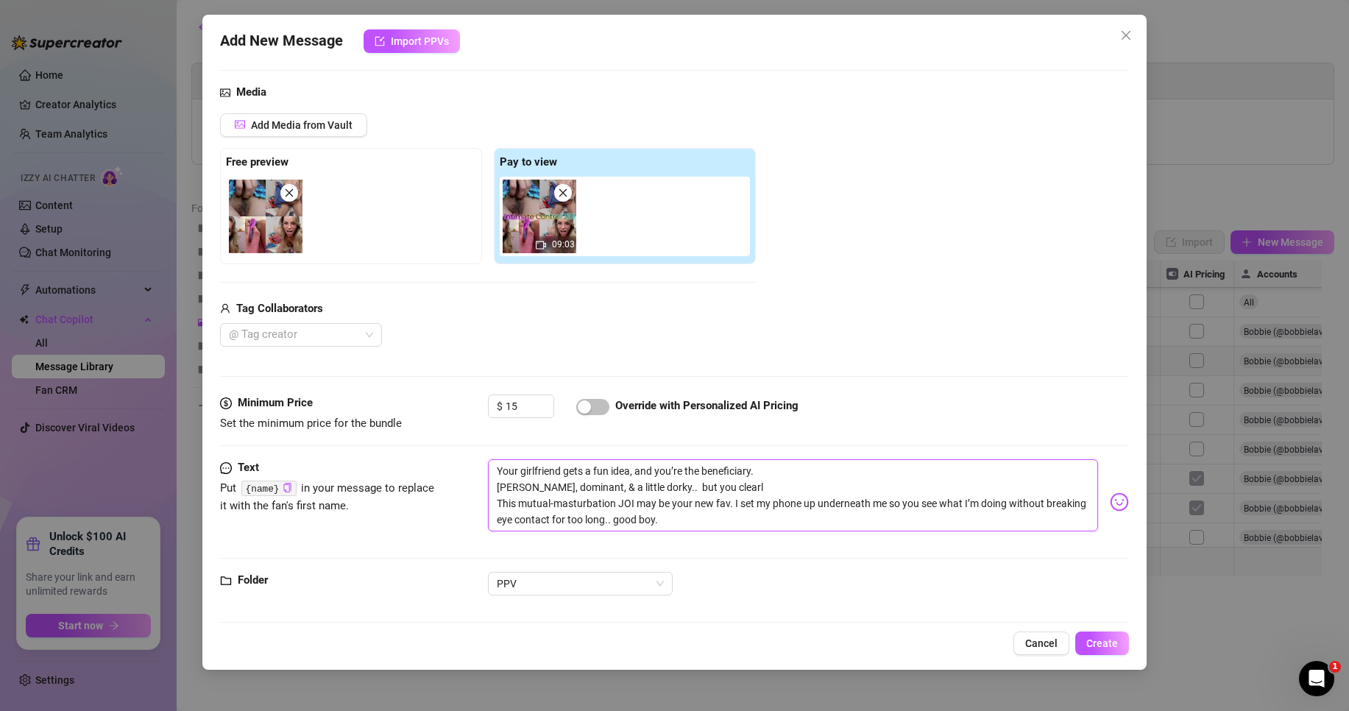
type textarea "Your girlfriend gets a fun idea, and you’re the beneficiary. [PERSON_NAME], dom…"
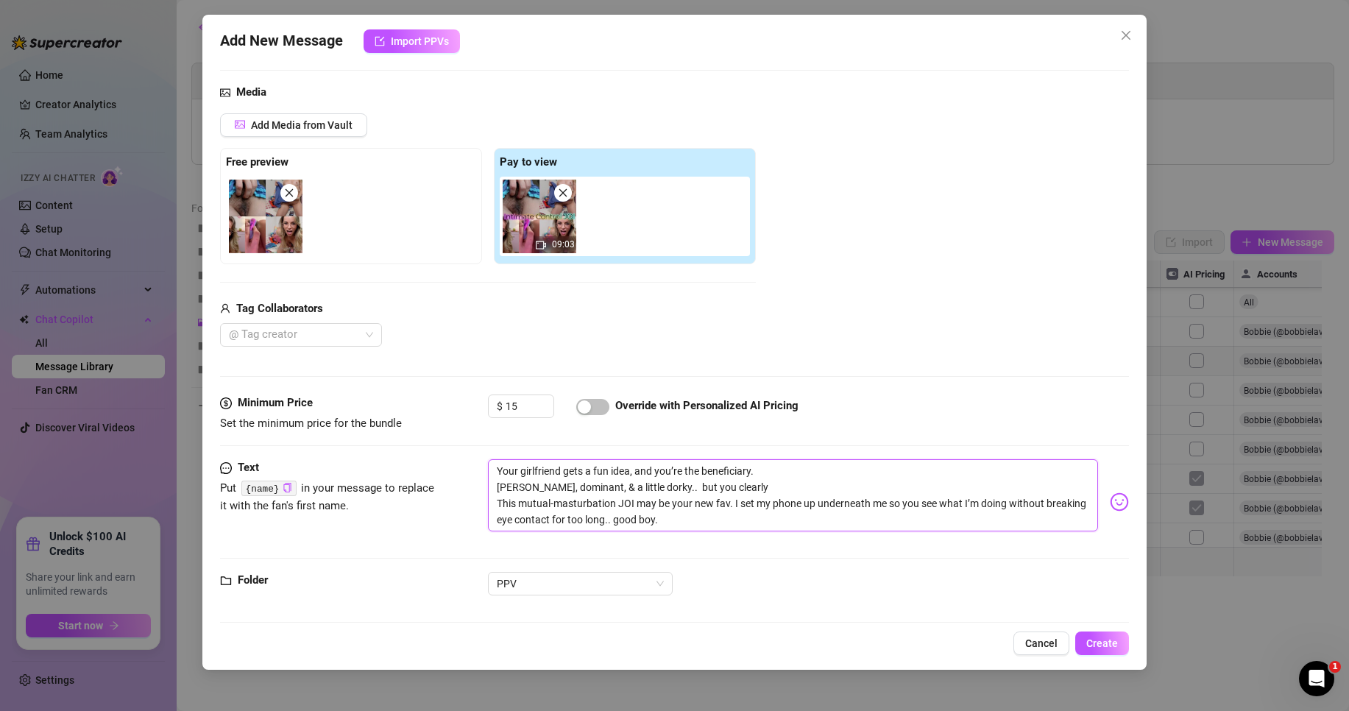
type textarea "Your girlfriend gets a fun idea, and you’re the beneficiary. [PERSON_NAME], dom…"
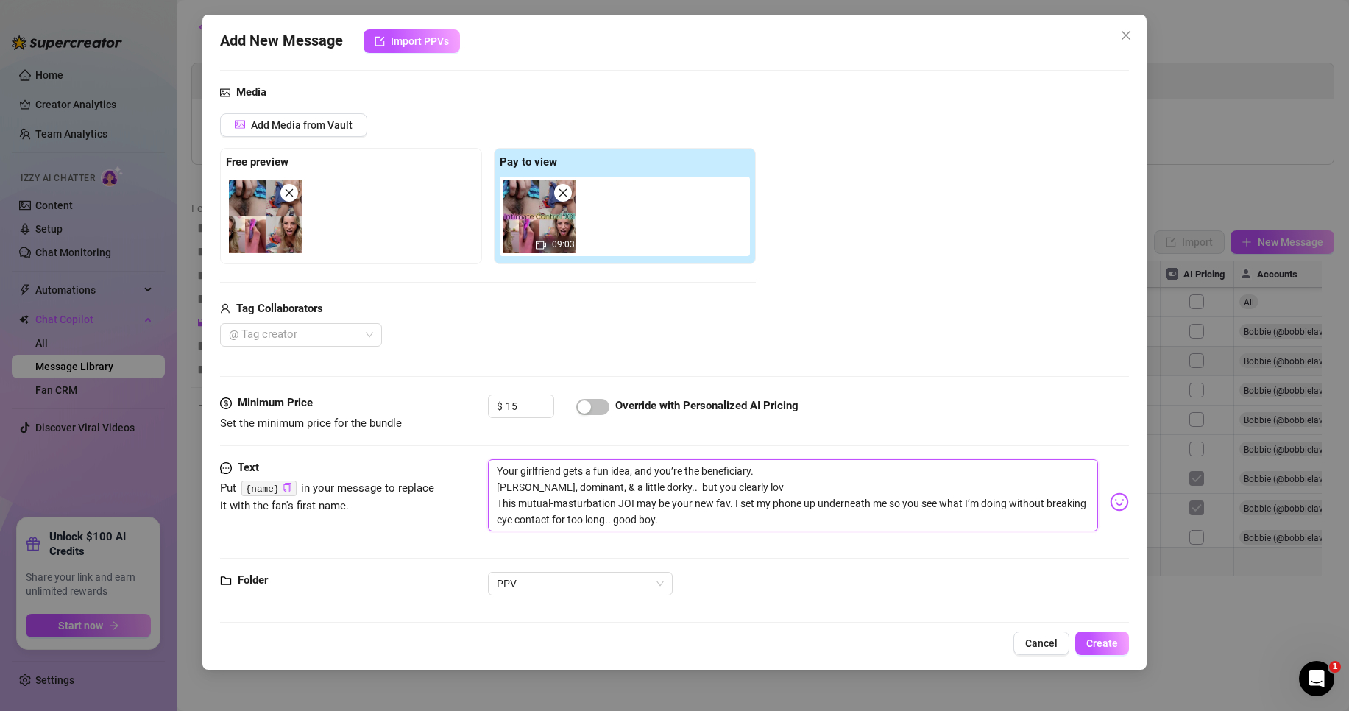
type textarea "Your girlfriend gets a fun idea, and you’re the beneficiary. [PERSON_NAME], dom…"
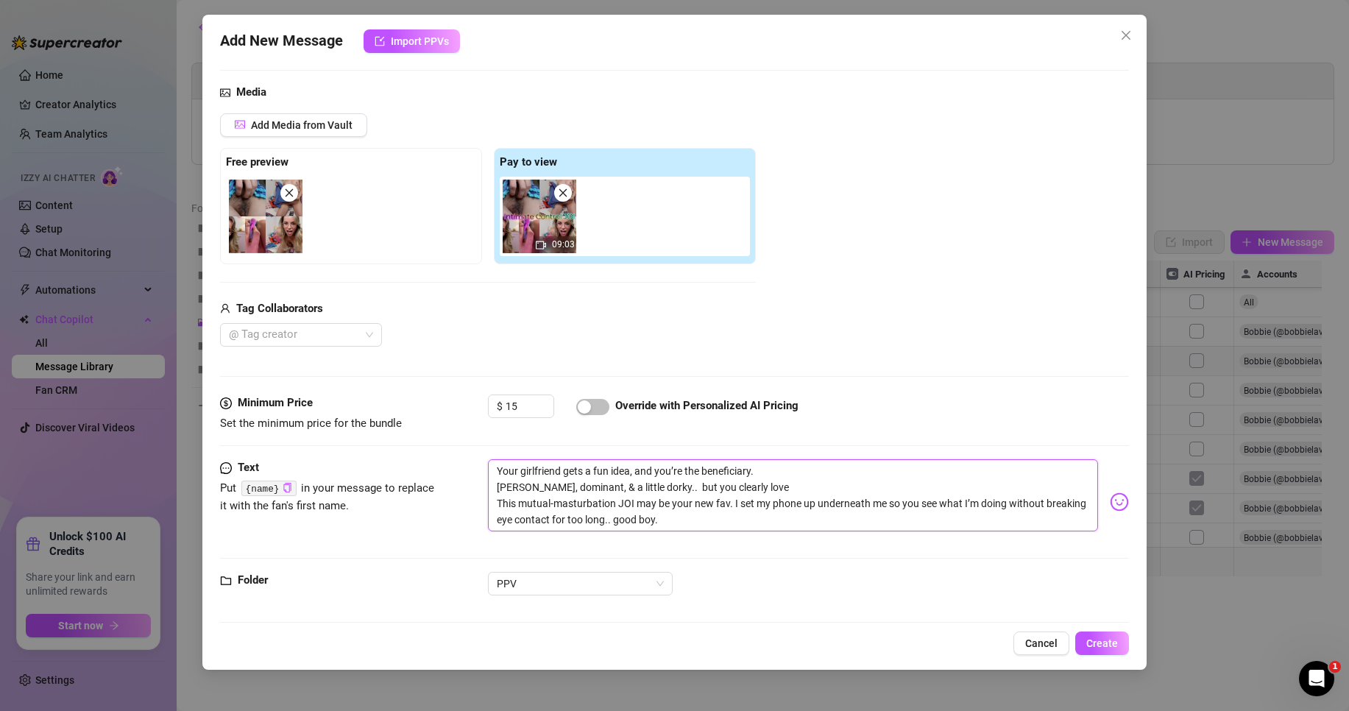
type textarea "Your girlfriend gets a fun idea, and you’re the beneficiary. [PERSON_NAME], dom…"
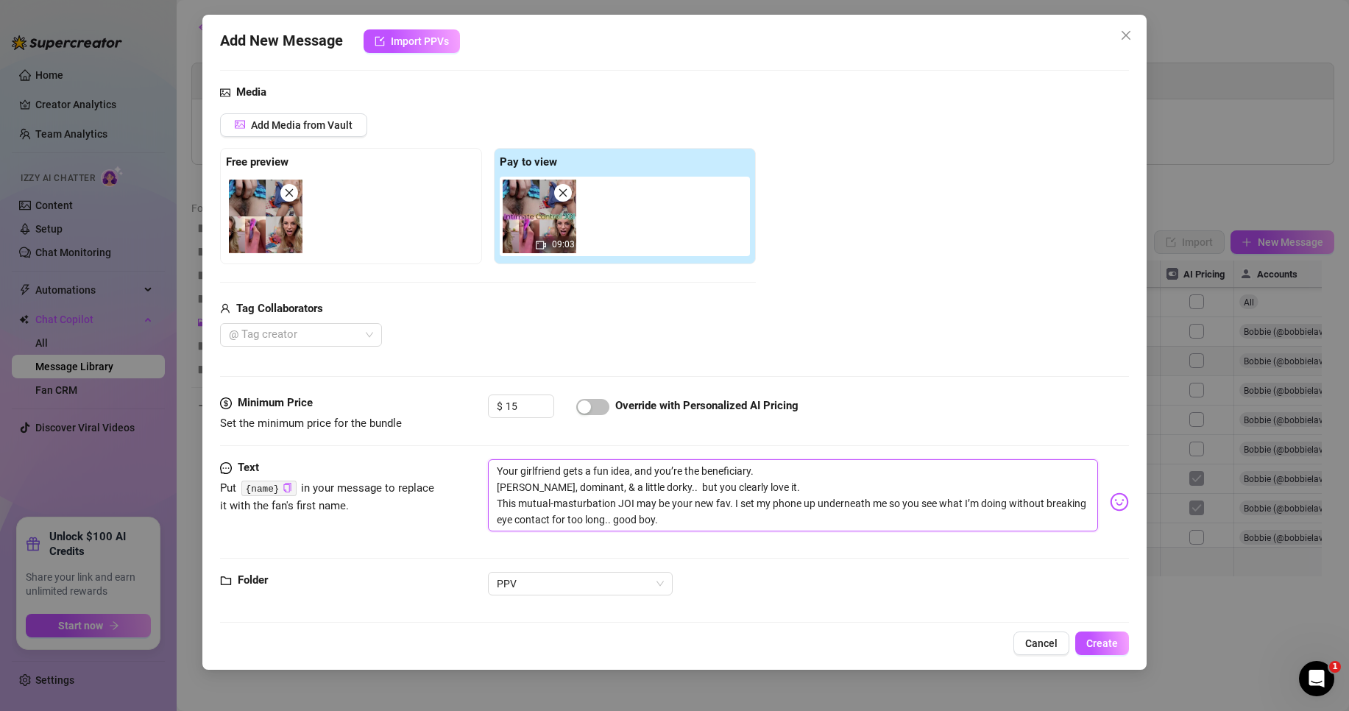
type textarea "Your girlfriend gets a fun idea, and you’re the beneficiary. [PERSON_NAME], dom…"
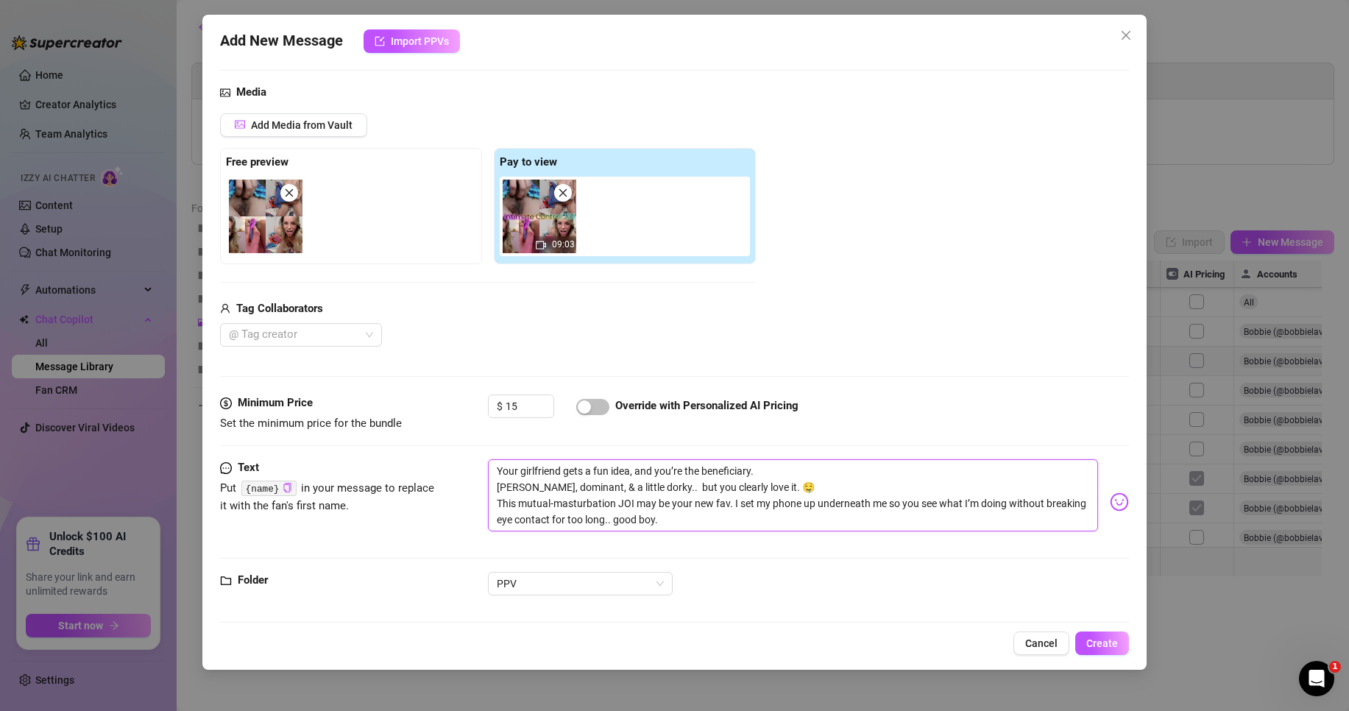
type textarea "Your girlfriend gets a fun idea, and you’re the beneficiary. [PERSON_NAME], dom…"
click at [492, 485] on textarea "Your girlfriend gets a fun idea, and you’re the beneficiary. [PERSON_NAME], dom…" at bounding box center [793, 495] width 610 height 72
type textarea "Your girlfriend gets a fun idea, and you’re the beneficiary.[PERSON_NAME], domi…"
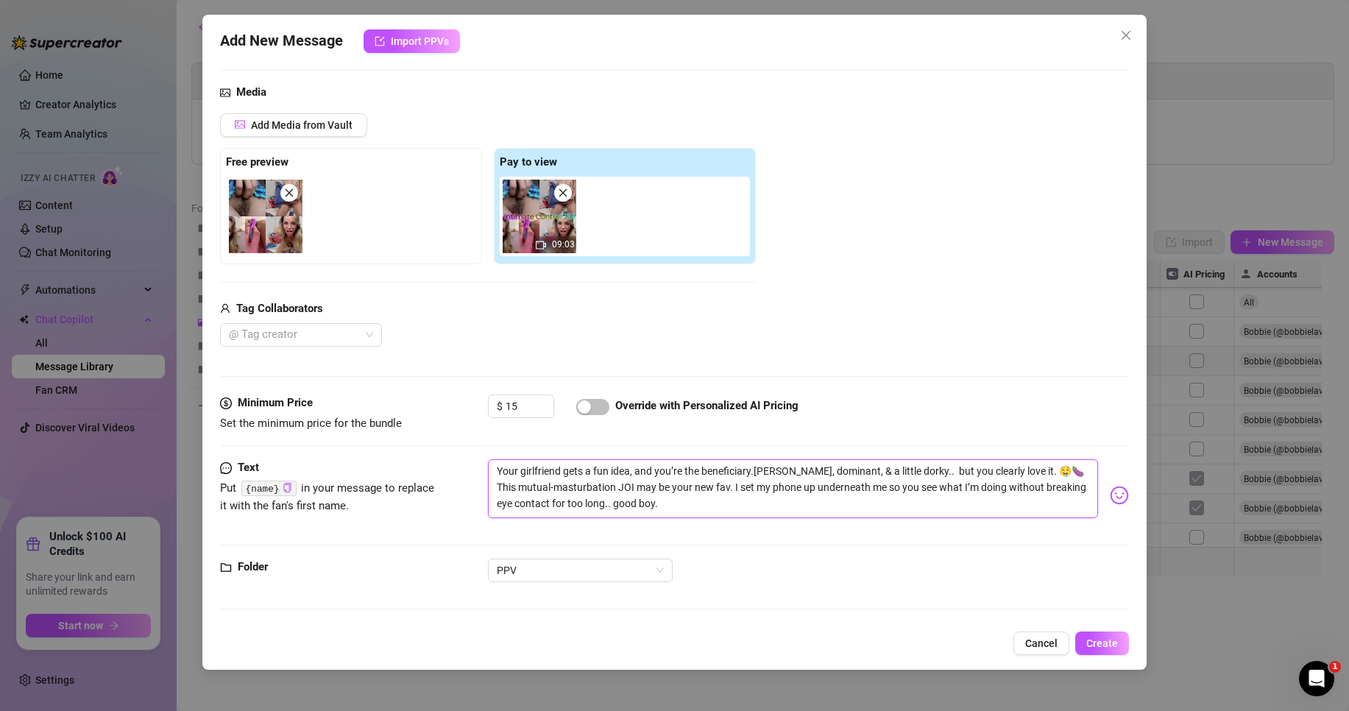
type textarea "Your girlfriend gets a fun idea, and you’re the beneficiary. [PERSON_NAME], dom…"
click at [501, 483] on textarea "Your girlfriend gets a fun idea, and you’re the beneficiary. [PERSON_NAME], dom…" at bounding box center [793, 488] width 610 height 59
click at [495, 487] on textarea "Your girlfriend gets a fun idea, and you’re the beneficiary. [PERSON_NAME], dom…" at bounding box center [793, 488] width 610 height 59
type textarea "Your girlfriend gets a fun idea, and you’re the beneficiary. [PERSON_NAME], dom…"
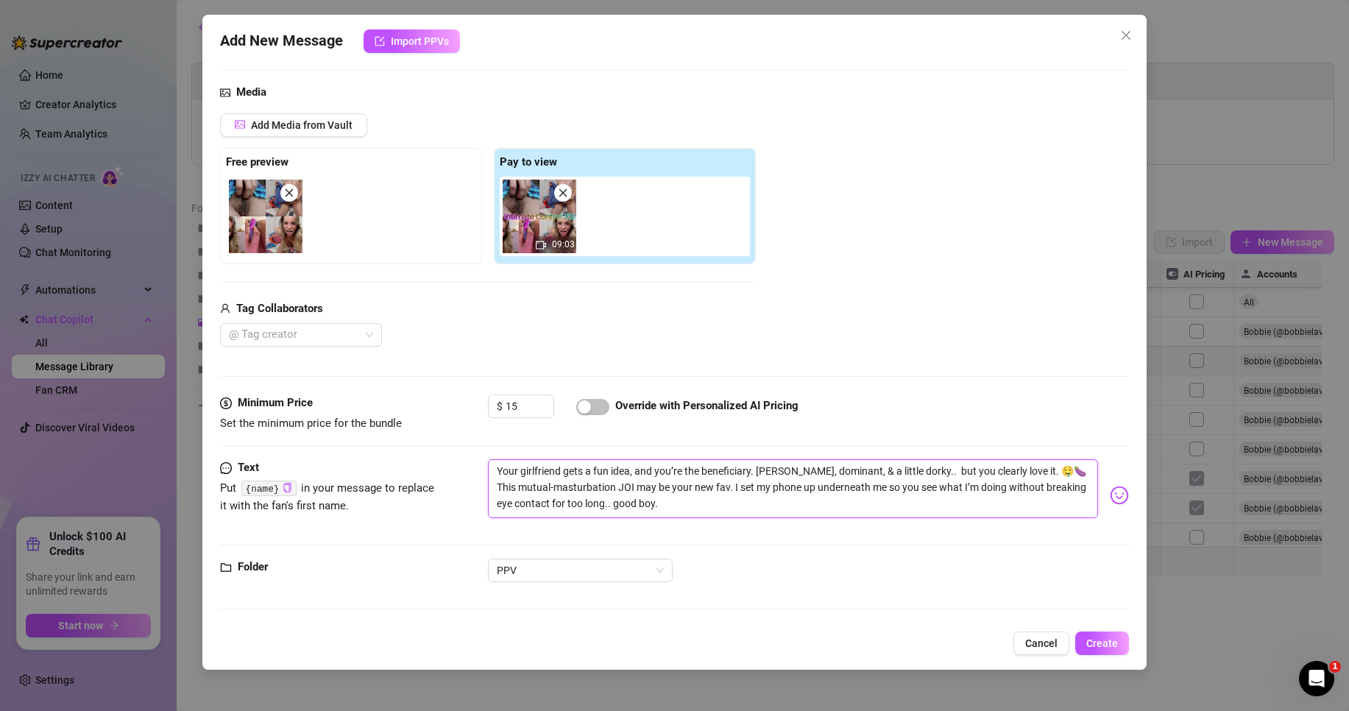
type textarea "Your girlfriend gets a fun idea, and you’re the beneficiary. [PERSON_NAME], dom…"
click at [864, 487] on textarea "Your girlfriend gets a fun idea, and you’re the beneficiary. [PERSON_NAME], dom…" at bounding box center [793, 488] width 610 height 59
type textarea "Your girlfriend gets a fun idea, and you’re the beneficiary. [PERSON_NAME], dom…"
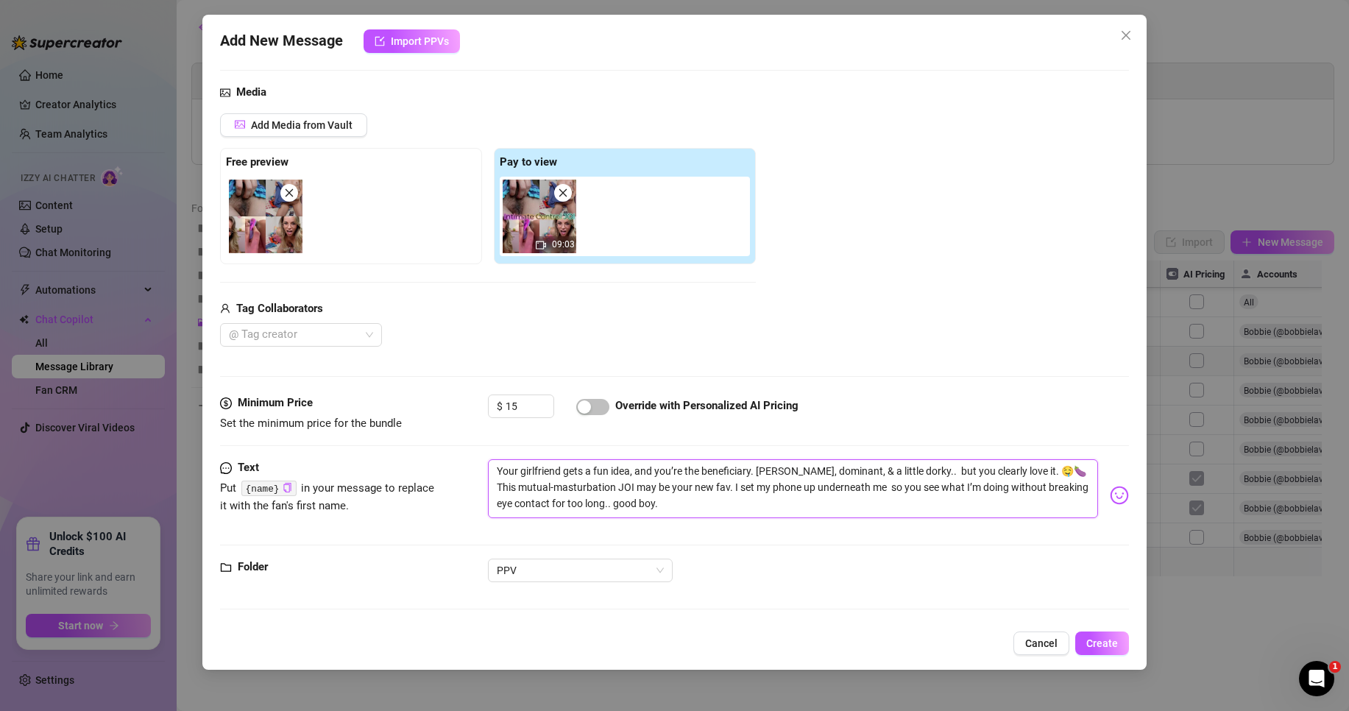
type textarea "Your girlfriend gets a fun idea, and you’re the beneficiary. [PERSON_NAME], dom…"
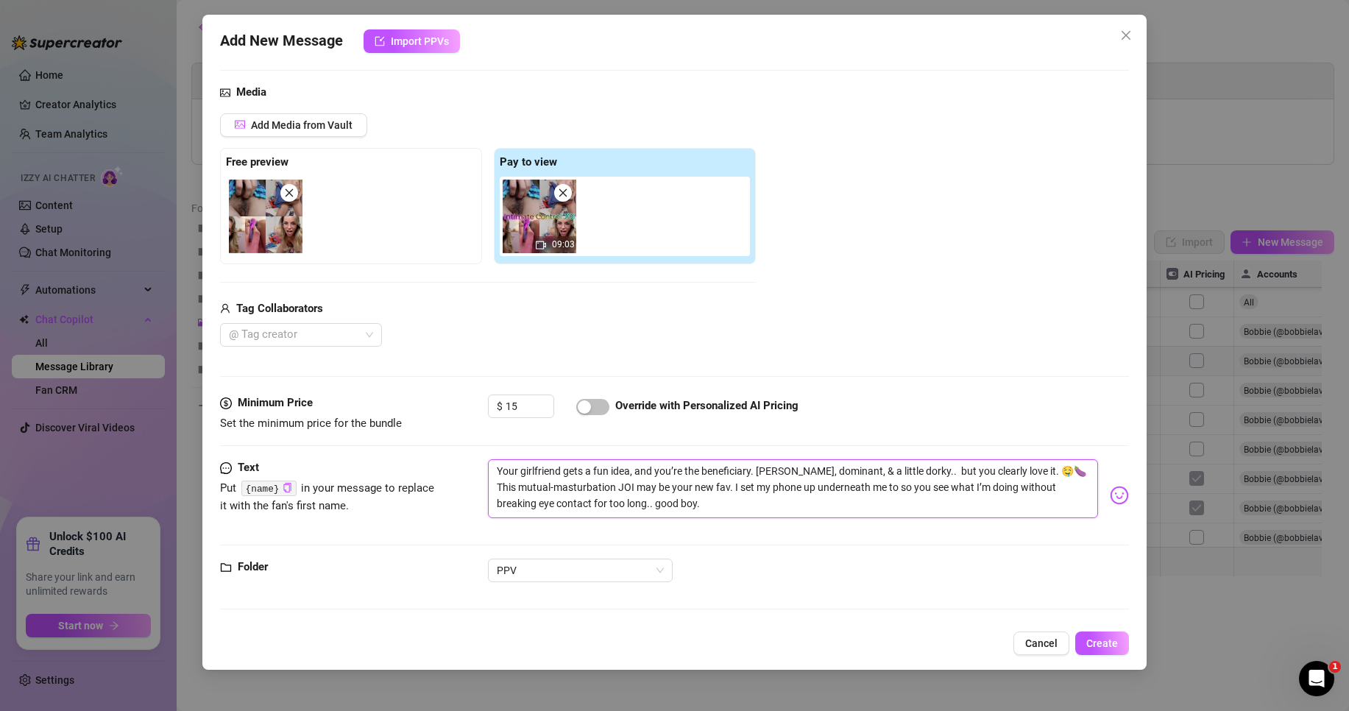
type textarea "Your girlfriend gets a fun idea, and you’re the beneficiary. [PERSON_NAME], dom…"
click at [657, 507] on textarea "Your girlfriend gets a fun idea, and you’re the beneficiary. [PERSON_NAME], dom…" at bounding box center [793, 488] width 610 height 59
type textarea "Your girlfriend gets a fun idea, and you’re the beneficiary. [PERSON_NAME], dom…"
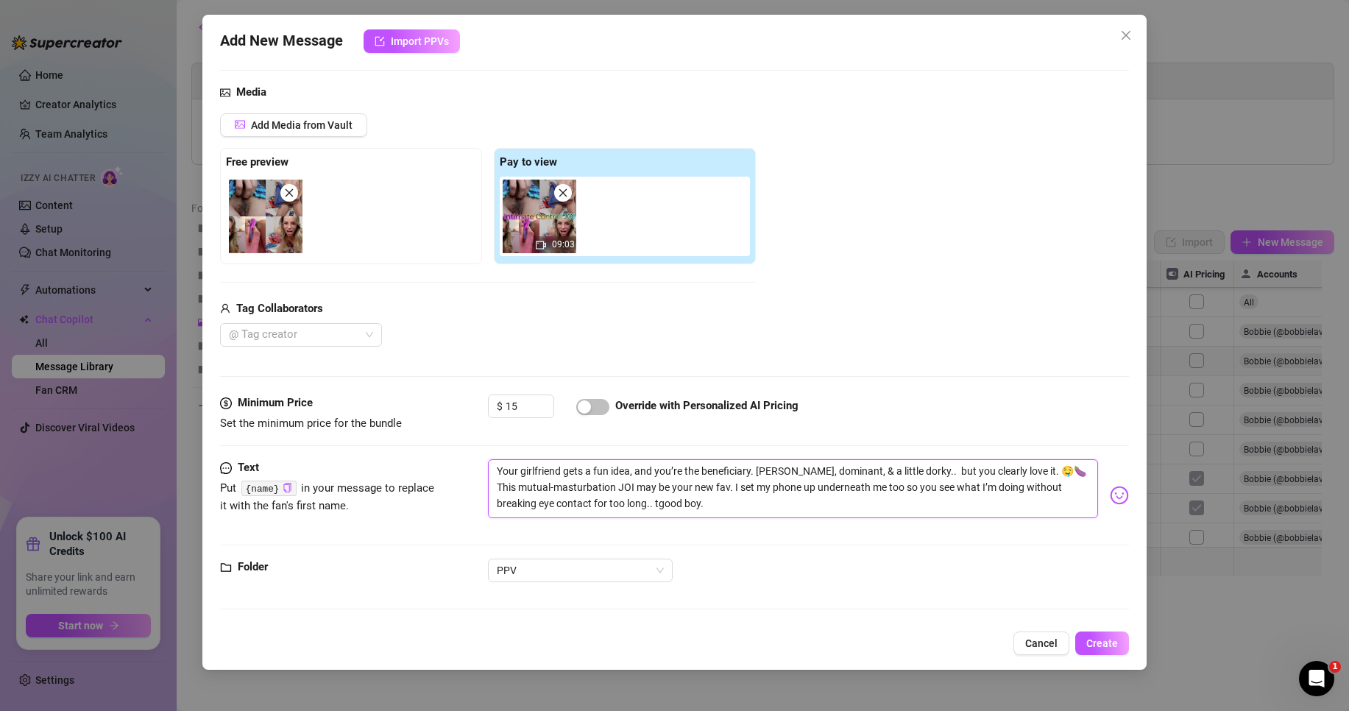
type textarea "Your girlfriend gets a fun idea, and you’re the beneficiary. [PERSON_NAME], dom…"
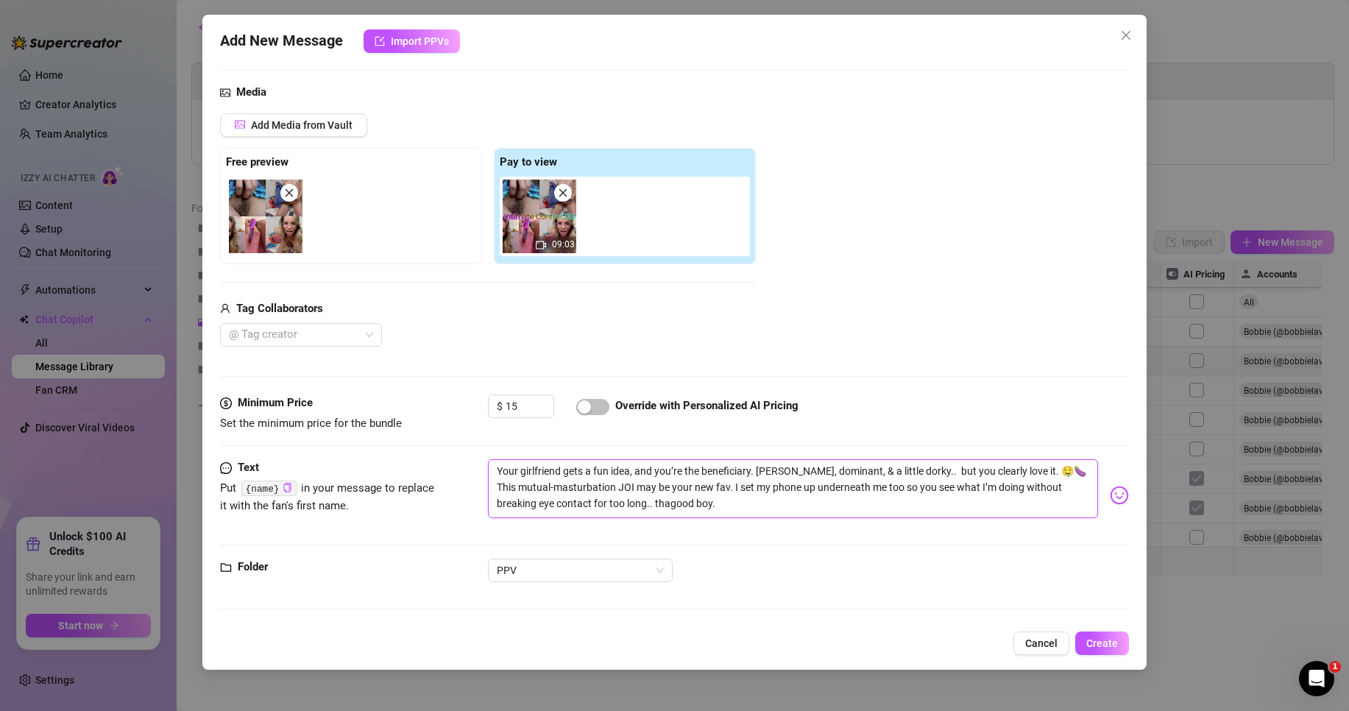
type textarea "Your girlfriend gets a fun idea, and you’re the beneficiary. [PERSON_NAME], dom…"
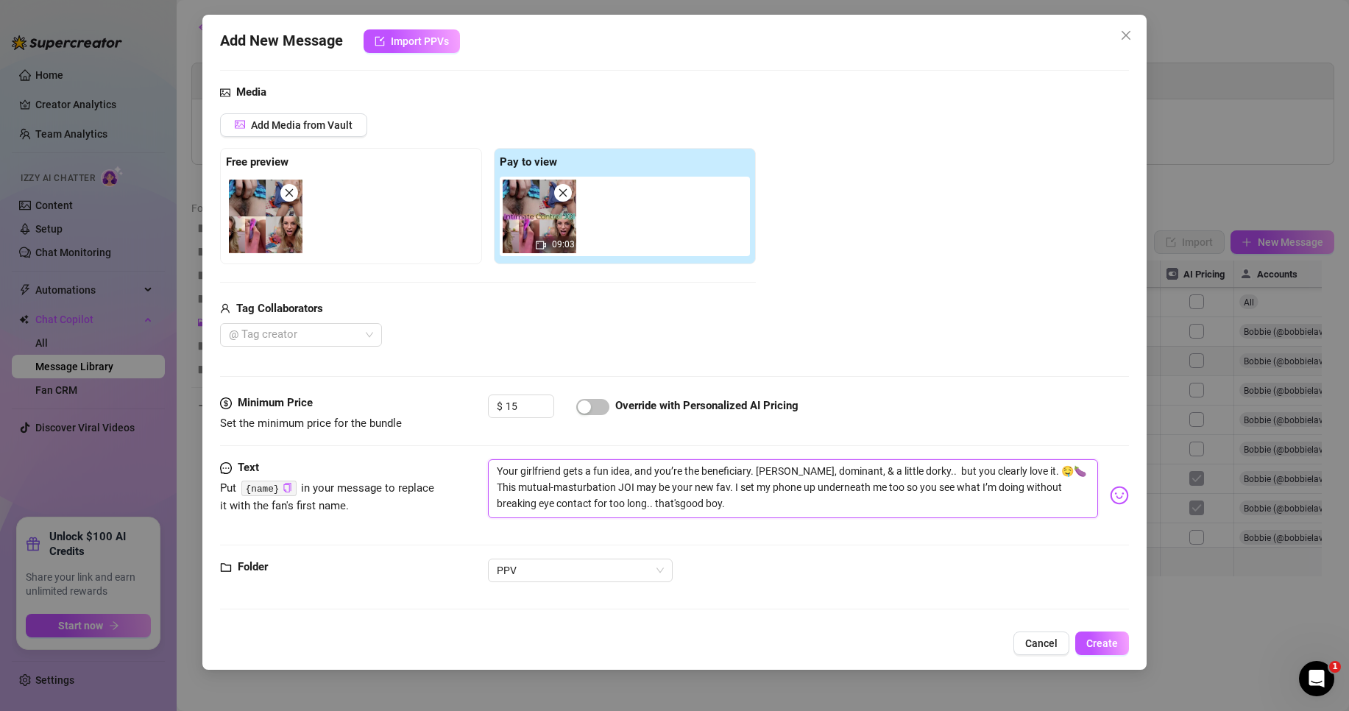
type textarea "Your girlfriend gets a fun idea, and you’re the beneficiary. [PERSON_NAME], dom…"
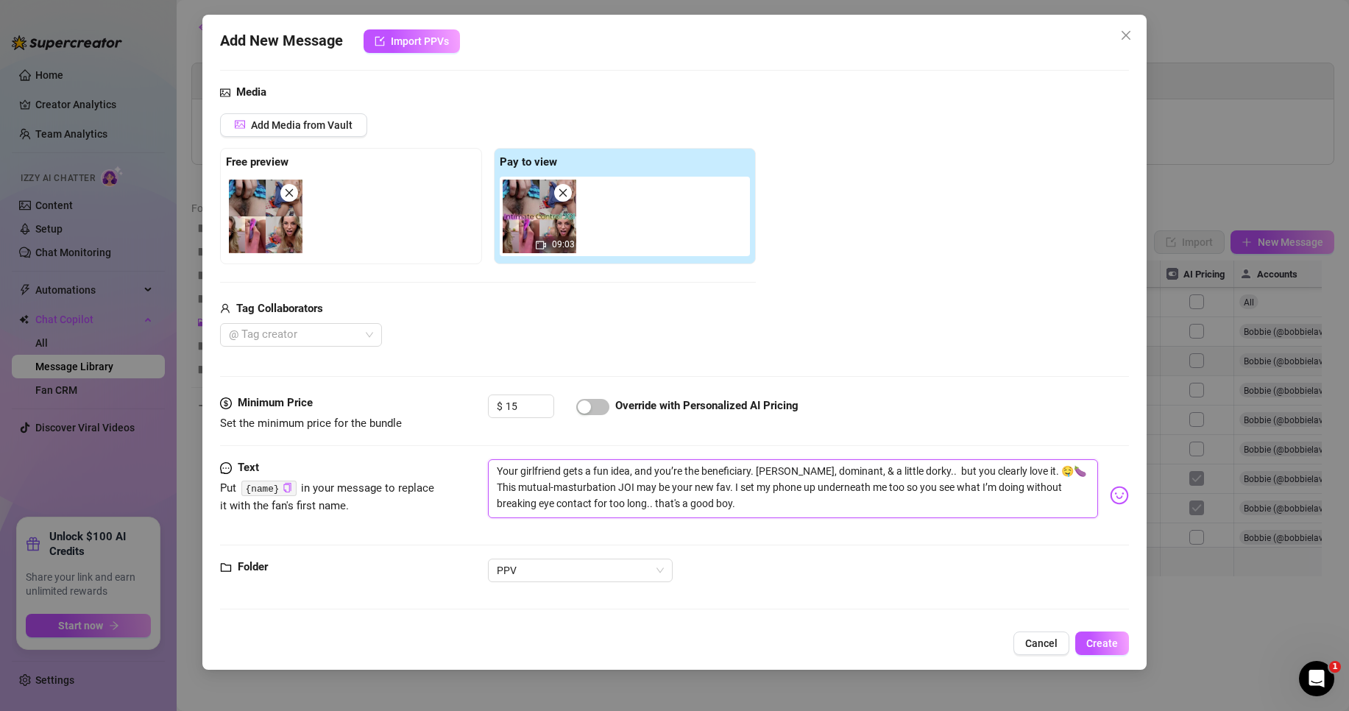
type textarea "Your girlfriend gets a fun idea, and you’re the beneficiary. [PERSON_NAME], dom…"
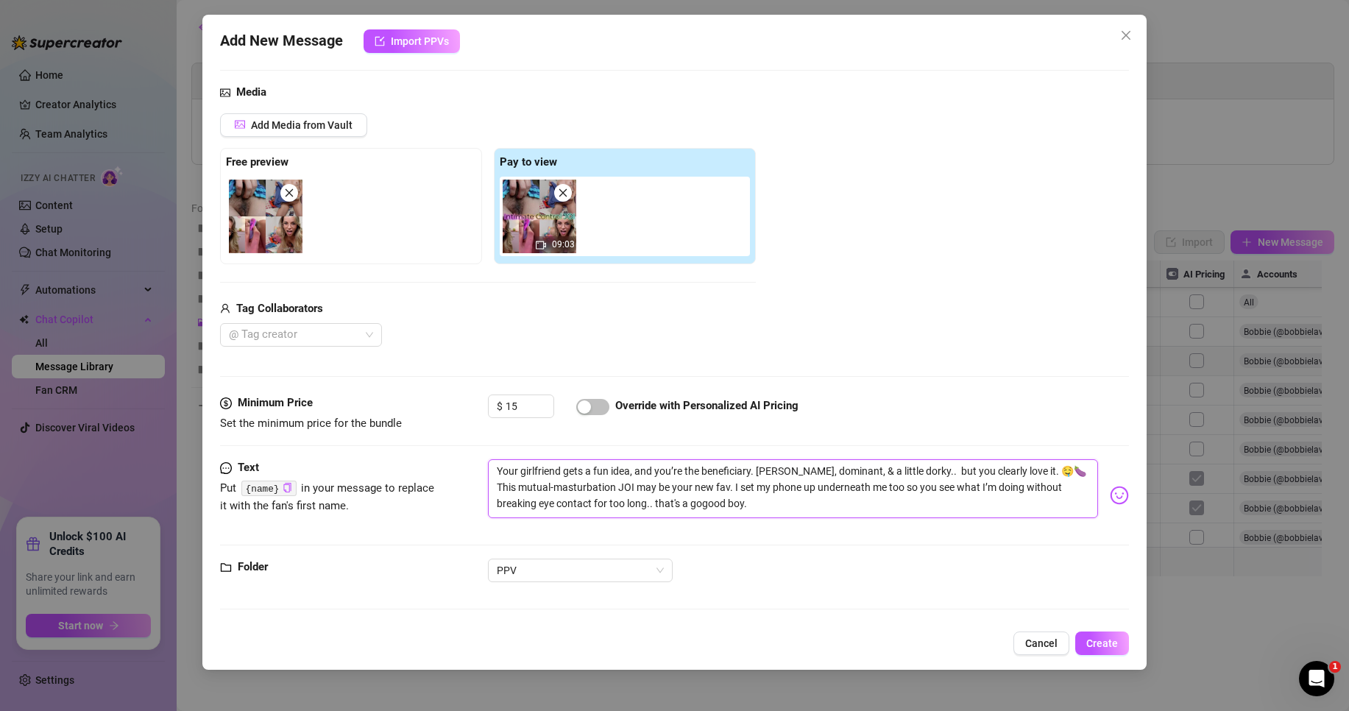
type textarea "Your girlfriend gets a fun idea, and you’re the beneficiary. [PERSON_NAME], dom…"
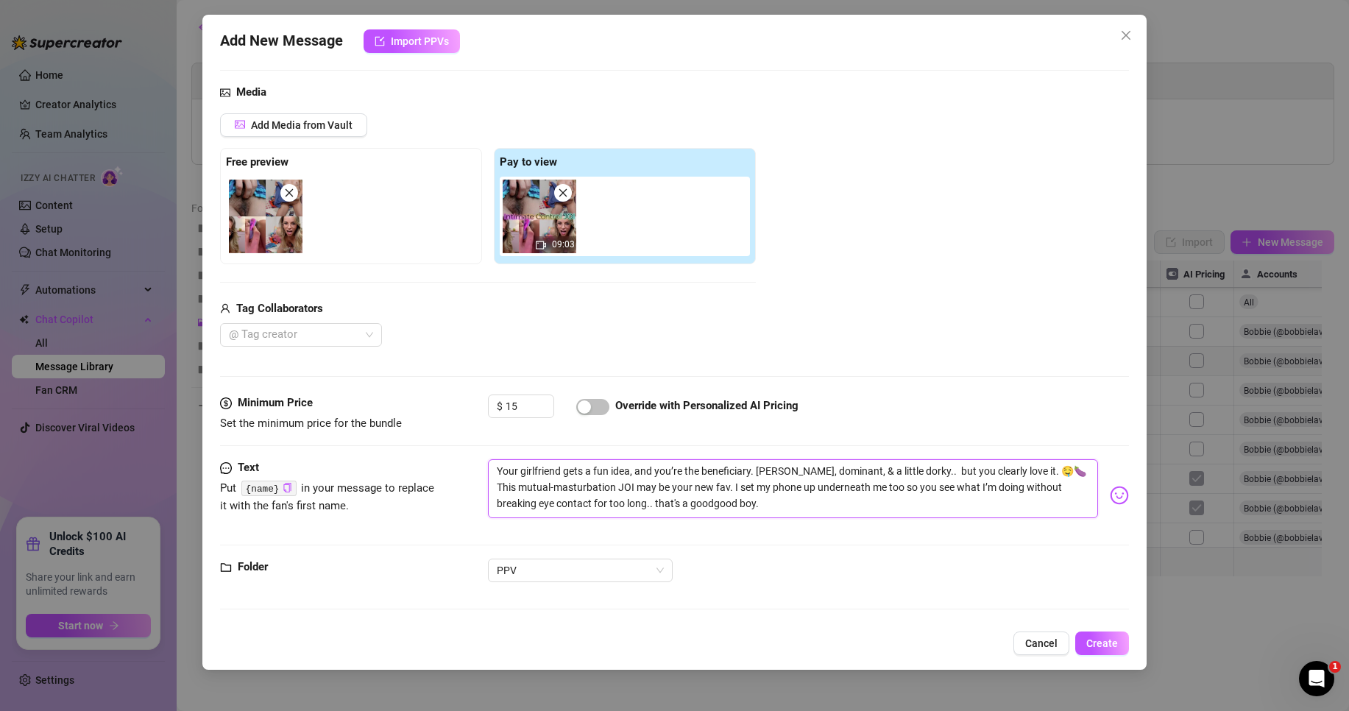
type textarea "Your girlfriend gets a fun idea, and you’re the beneficiary. [PERSON_NAME], dom…"
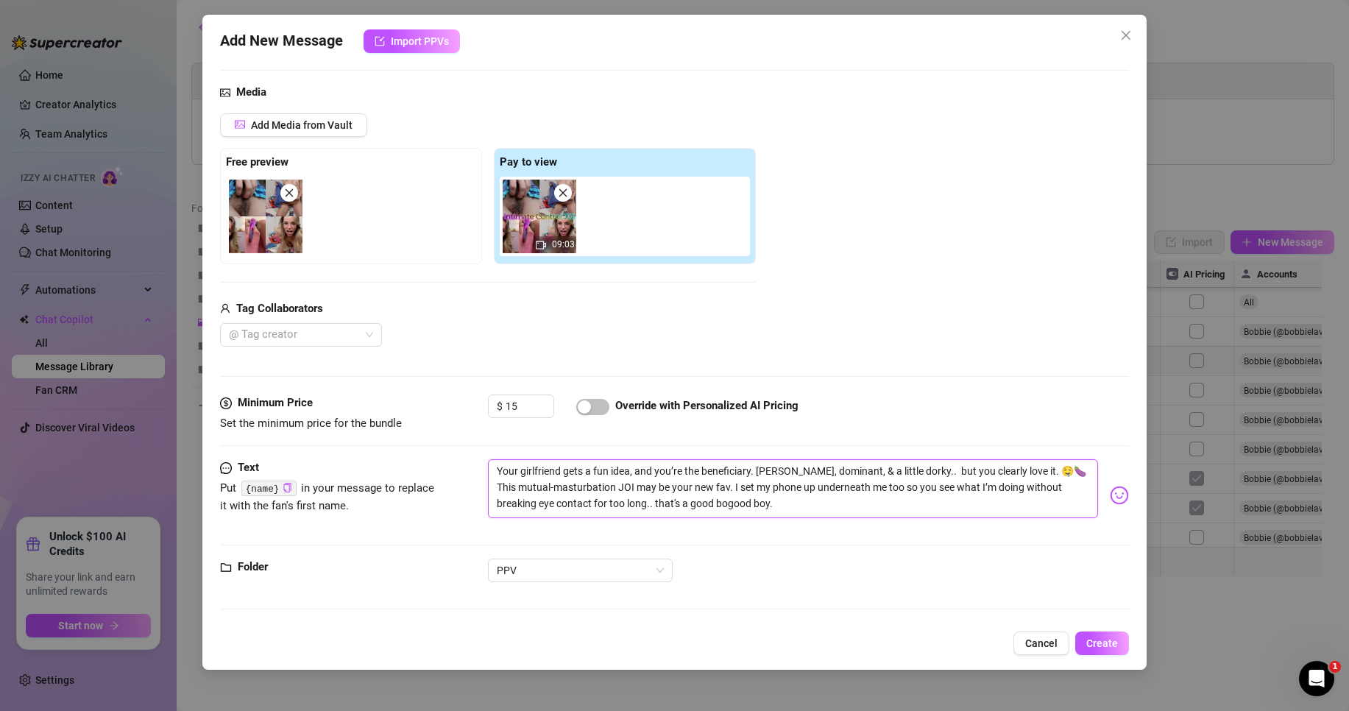
type textarea "Your girlfriend gets a fun idea, and you’re the beneficiary. [PERSON_NAME], dom…"
click at [809, 507] on textarea "Your girlfriend gets a fun idea, and you’re the beneficiary. [PERSON_NAME], dom…" at bounding box center [793, 488] width 610 height 59
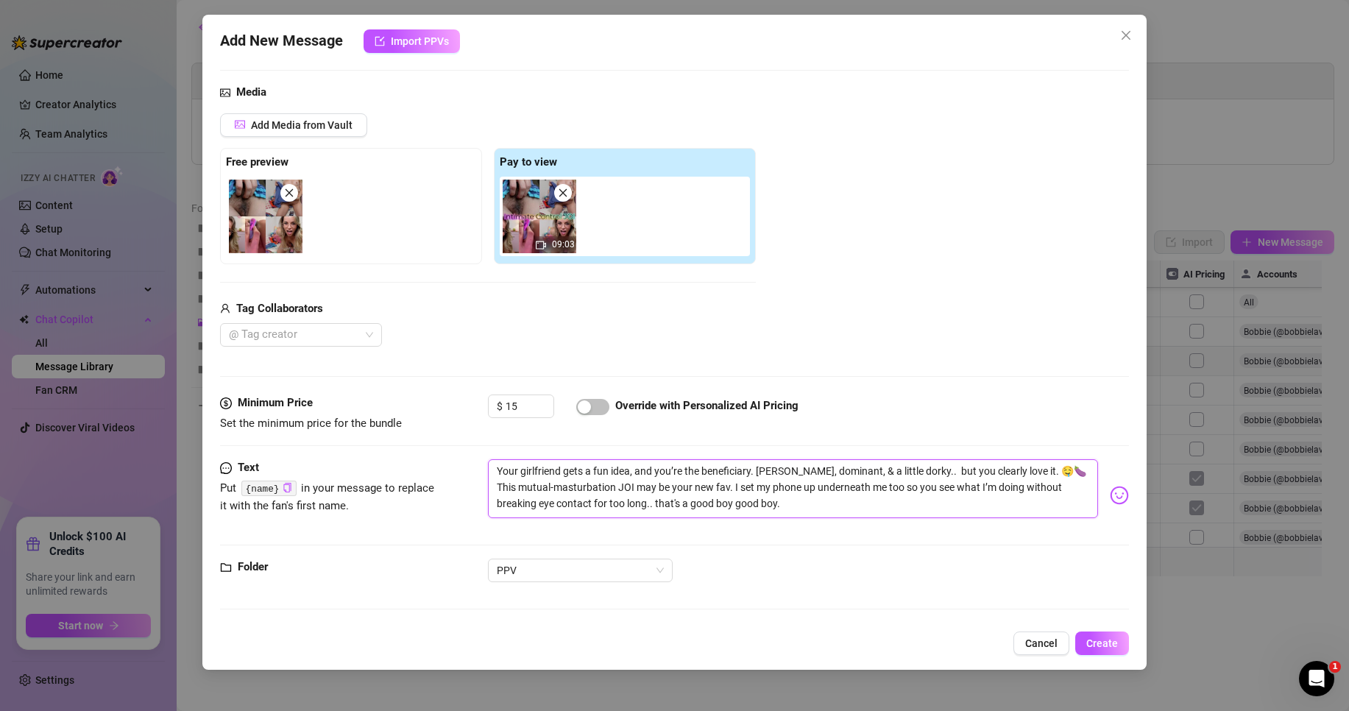
type textarea "Your girlfriend gets a fun idea, and you’re the beneficiary. [PERSON_NAME], dom…"
click at [817, 504] on textarea "Your girlfriend gets a fun idea, and you’re the beneficiary. [PERSON_NAME], dom…" at bounding box center [793, 488] width 610 height 59
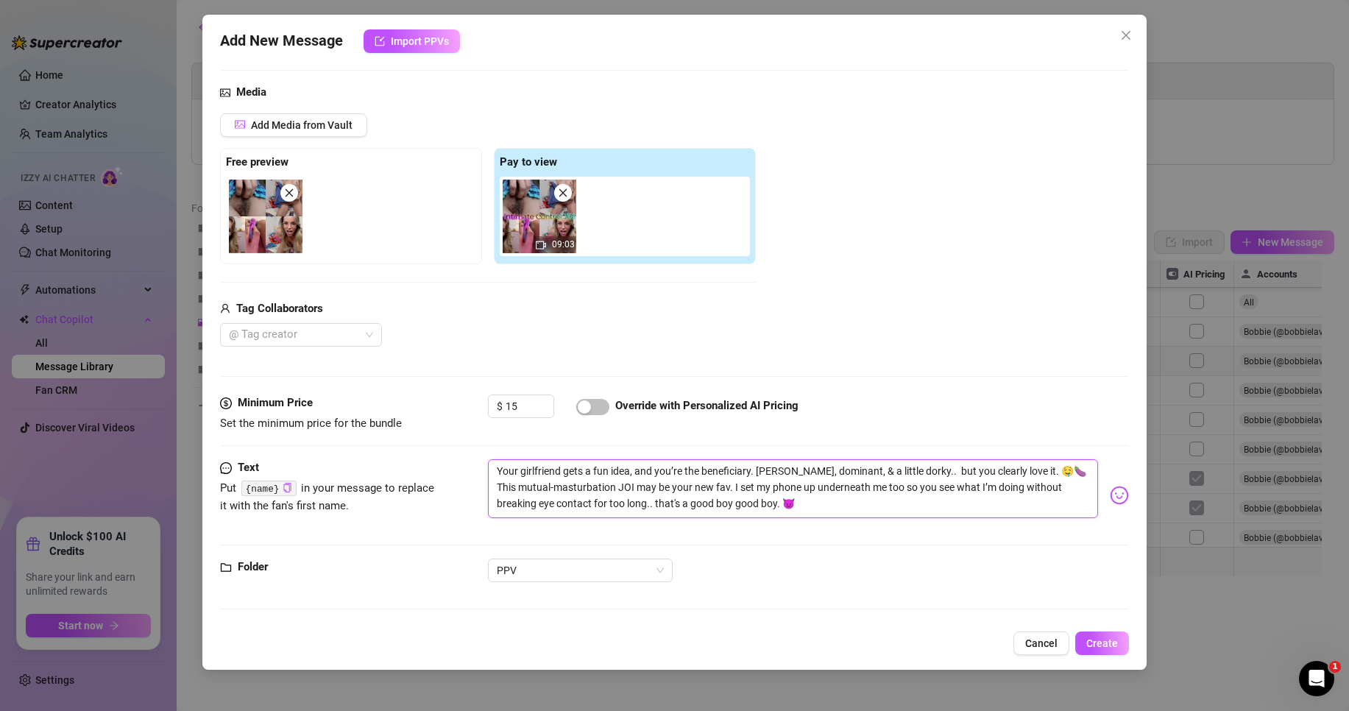
click at [498, 469] on textarea "Your girlfriend gets a fun idea, and you’re the beneficiary. [PERSON_NAME], dom…" at bounding box center [793, 488] width 610 height 59
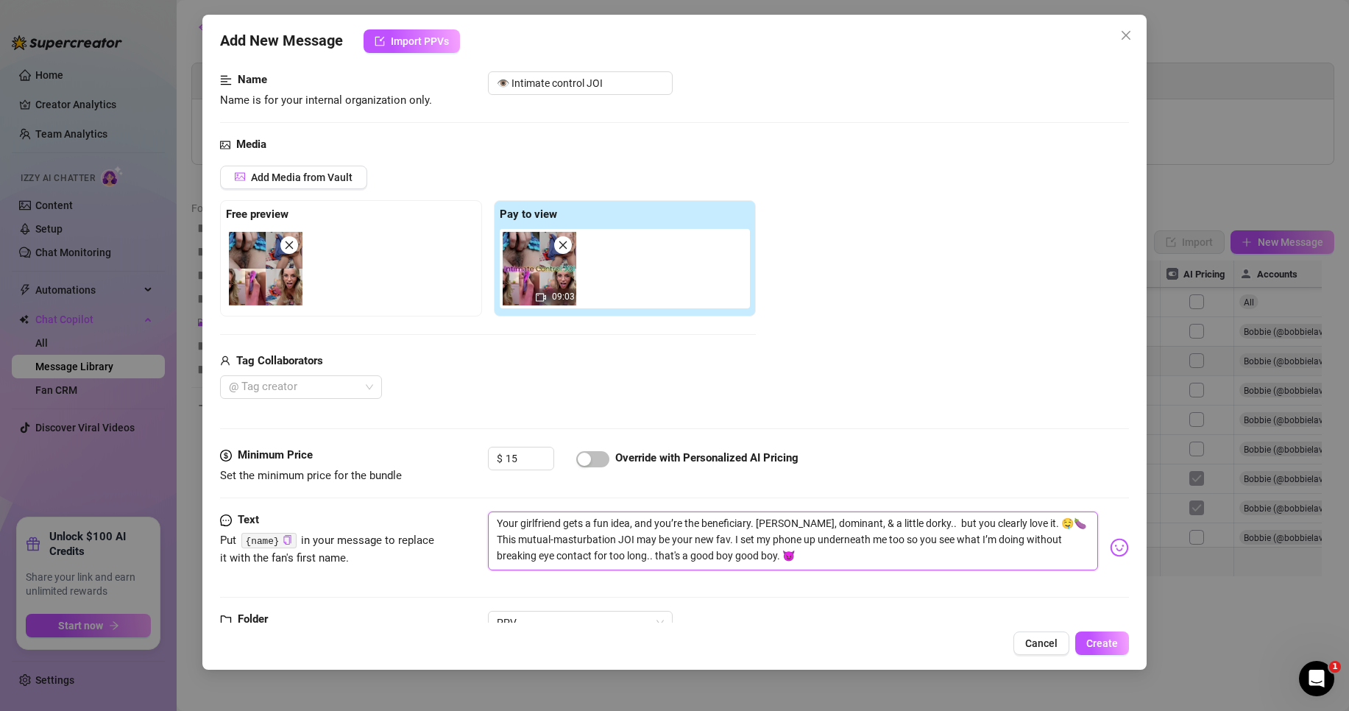
scroll to position [140, 0]
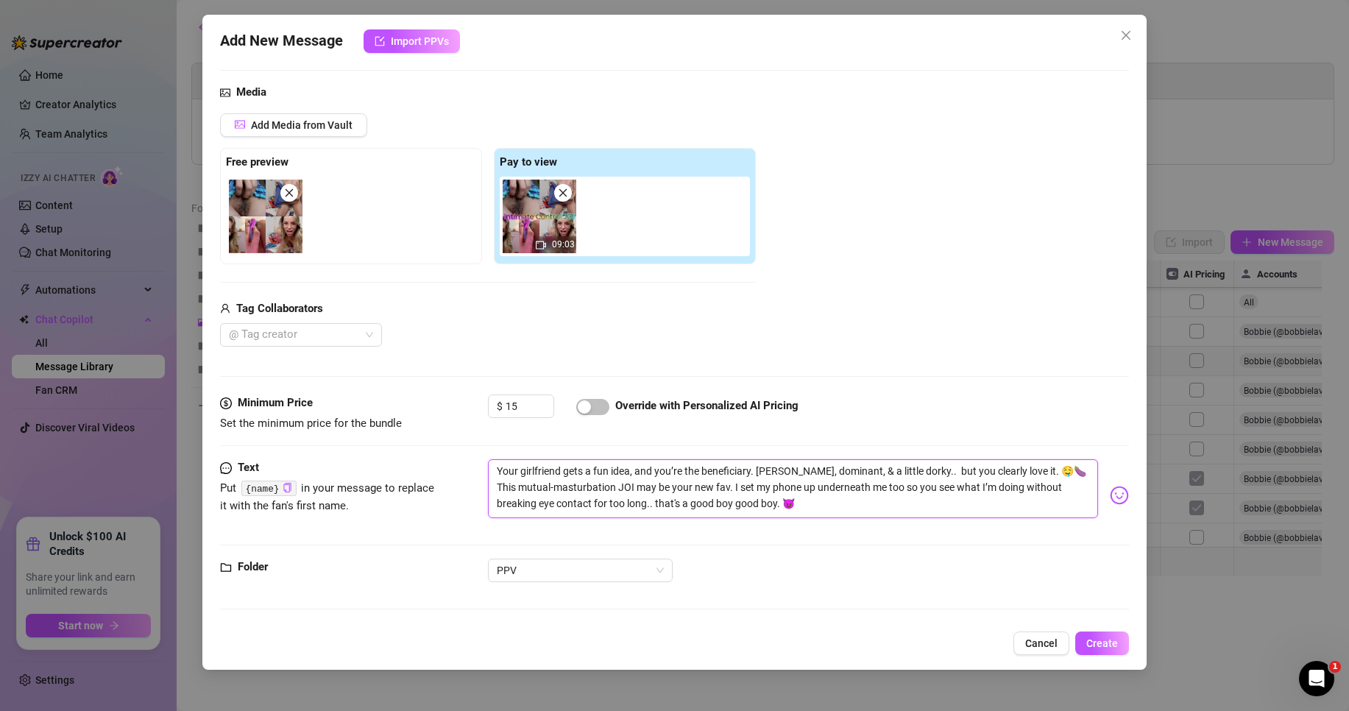
type textarea "Your girlfriend gets a fun idea, and you’re the beneficiary. [PERSON_NAME], dom…"
click at [1100, 646] on span "Create" at bounding box center [1103, 644] width 32 height 12
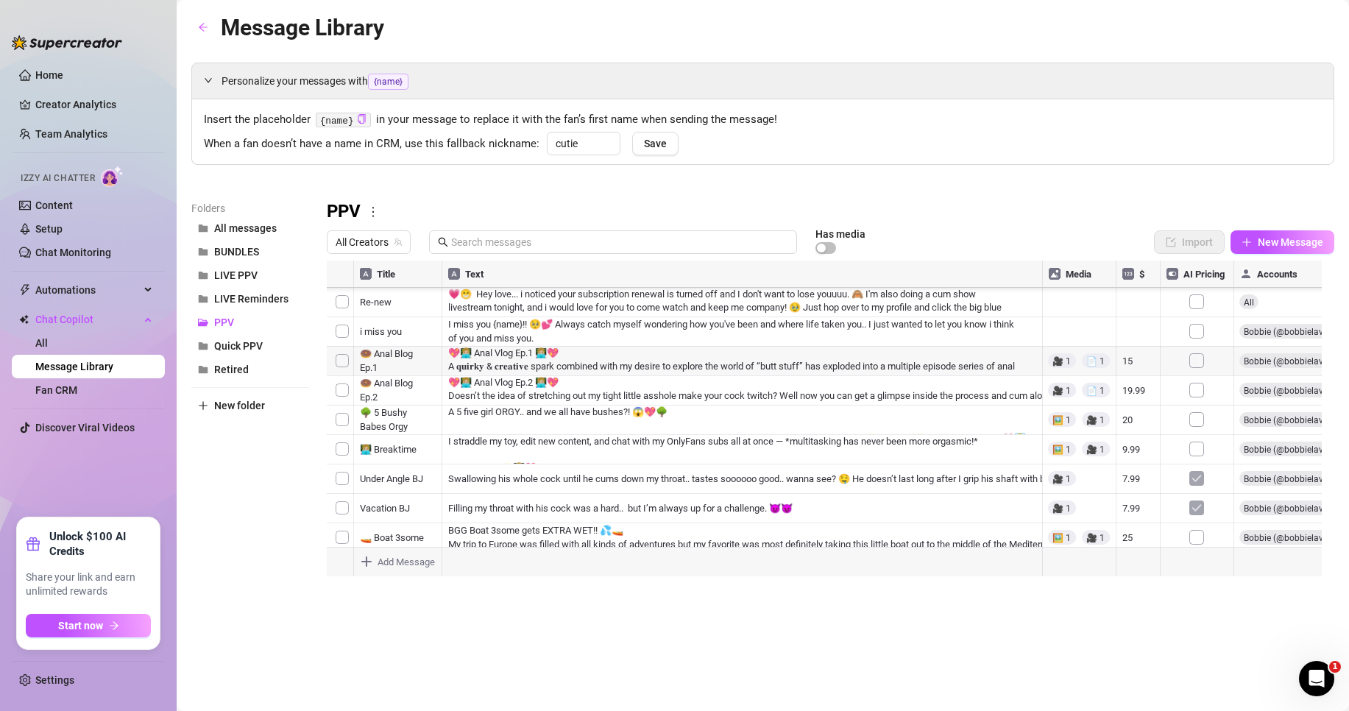
scroll to position [808, 0]
click at [519, 495] on div at bounding box center [831, 425] width 1008 height 328
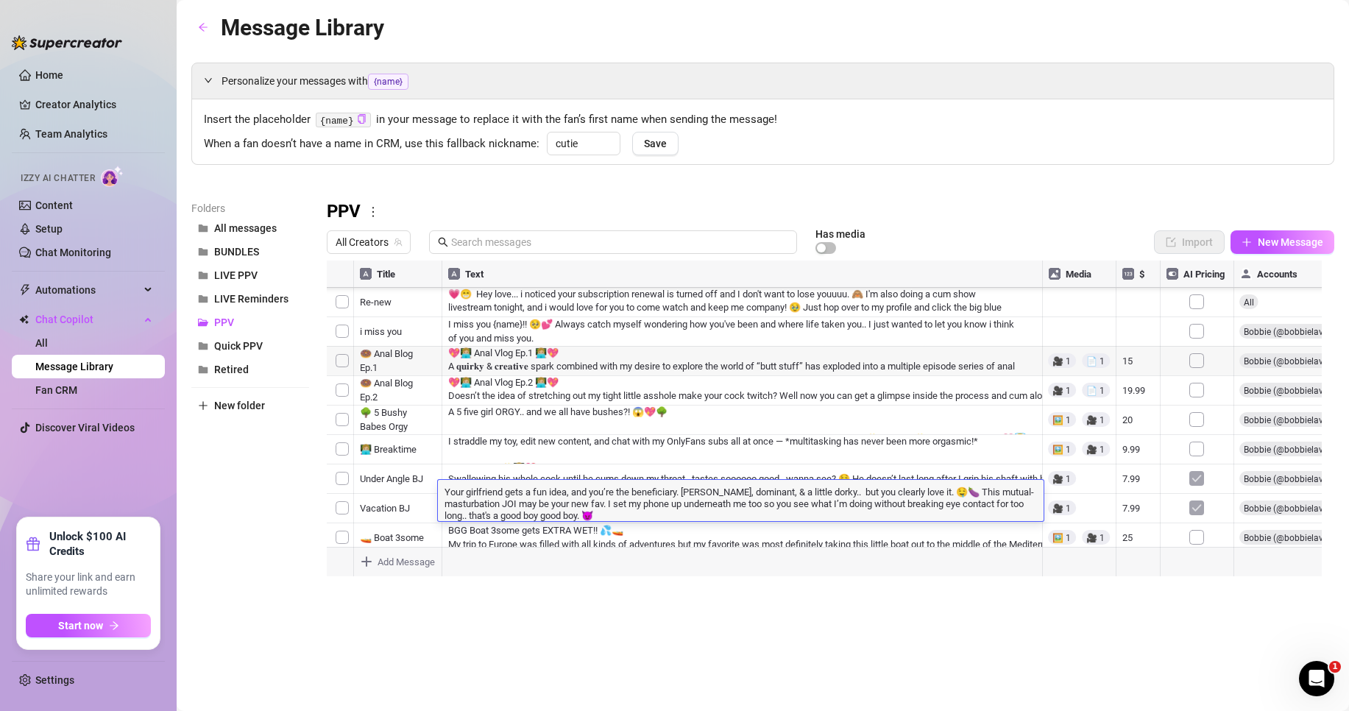
click at [569, 515] on textarea "Your girlfriend gets a fun idea, and you’re the beneficiary. [PERSON_NAME], dom…" at bounding box center [741, 502] width 606 height 37
click at [585, 516] on textarea "Your girlfriend gets a fun idea, and you’re the beneficiary. [PERSON_NAME], dom…" at bounding box center [741, 502] width 606 height 37
type textarea "Your girlfriend gets a fun idea, and you’re the beneficiary. [PERSON_NAME], dom…"
click at [586, 510] on textarea "Your girlfriend gets a fun idea, and you’re the beneficiary. [PERSON_NAME], dom…" at bounding box center [741, 502] width 606 height 37
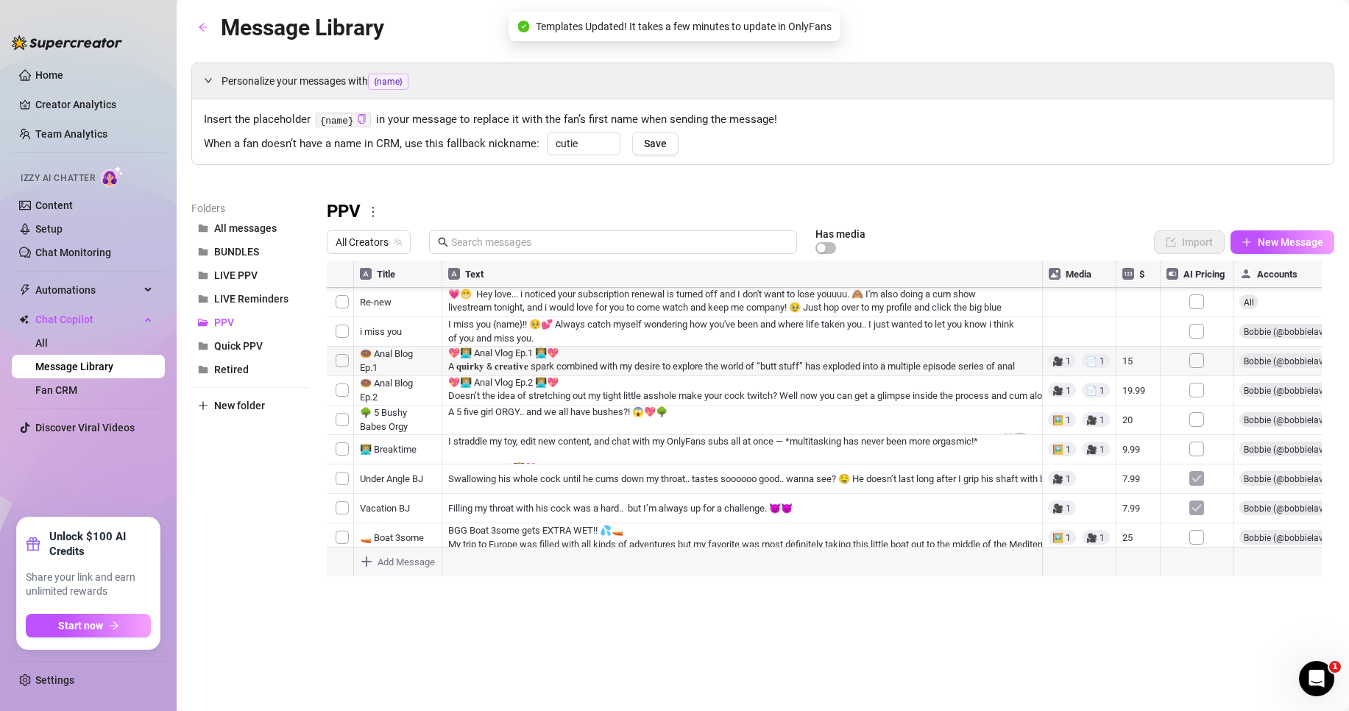
click at [923, 196] on div "Personalize your messages with {name} Insert the placeholder {name} in your mes…" at bounding box center [762, 326] width 1143 height 526
